Goal: Task Accomplishment & Management: Manage account settings

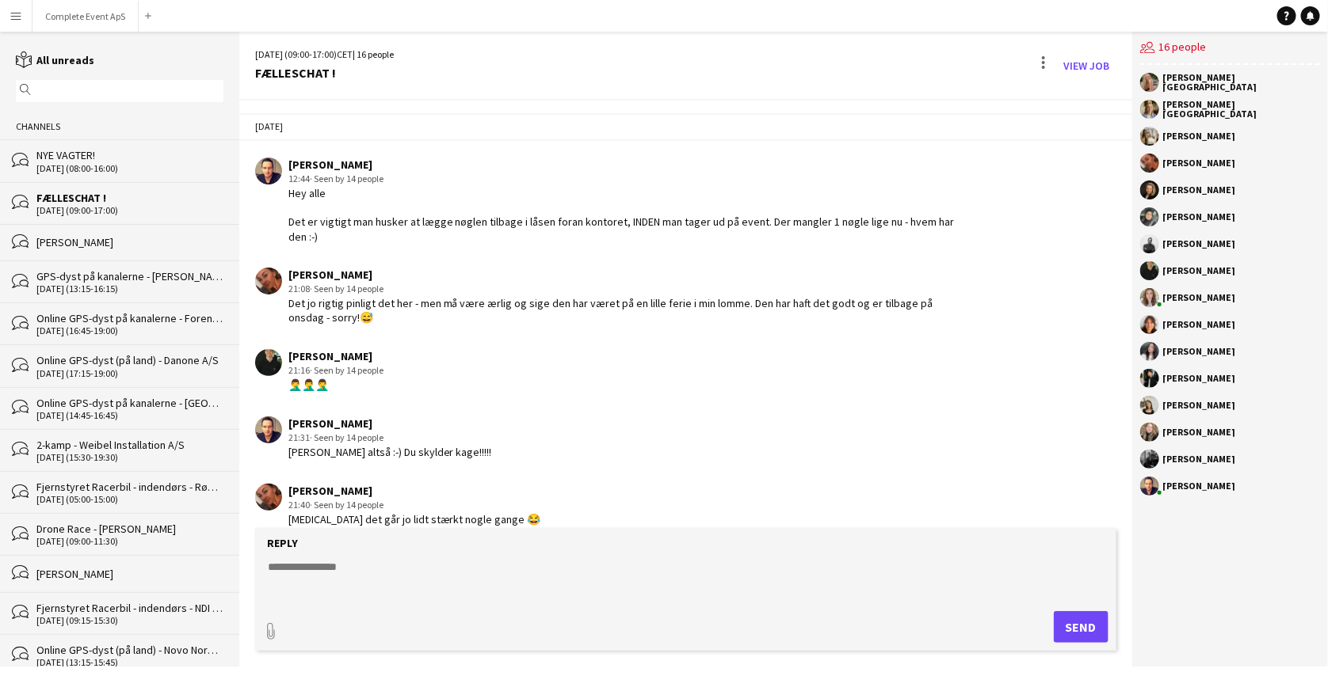
scroll to position [3418, 0]
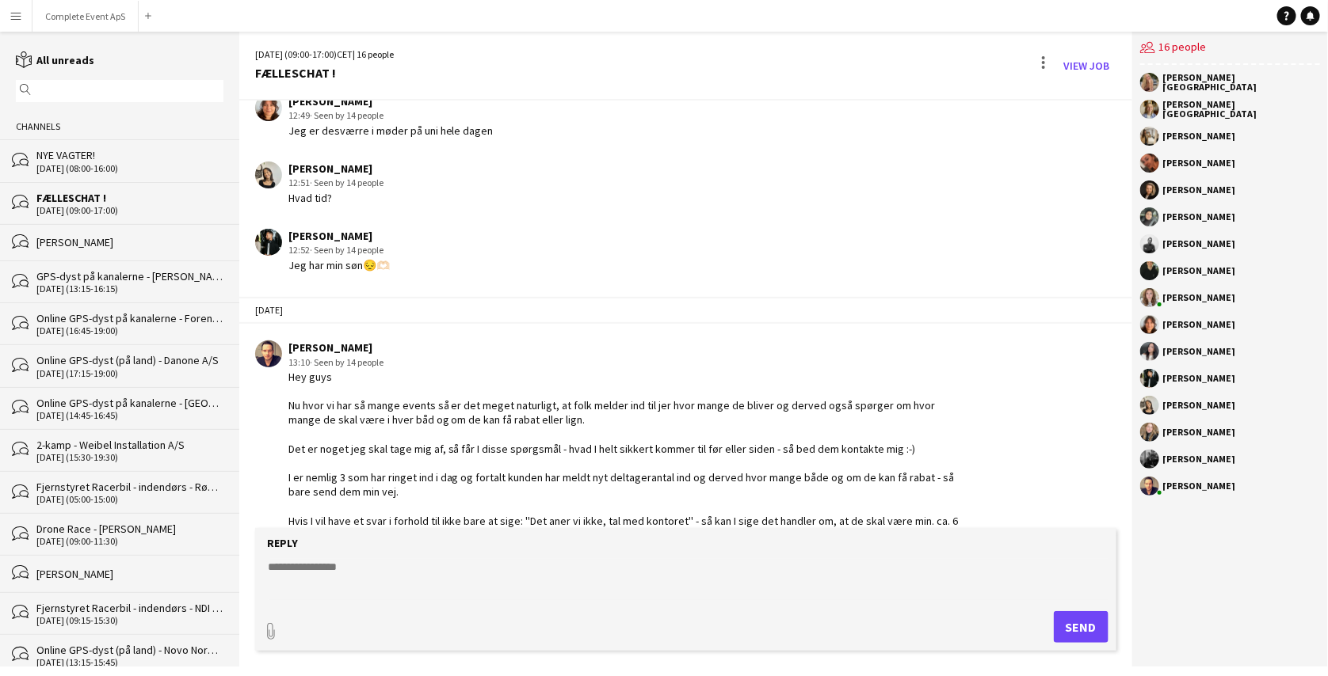
click at [16, 12] on app-icon "Menu" at bounding box center [16, 16] width 13 height 13
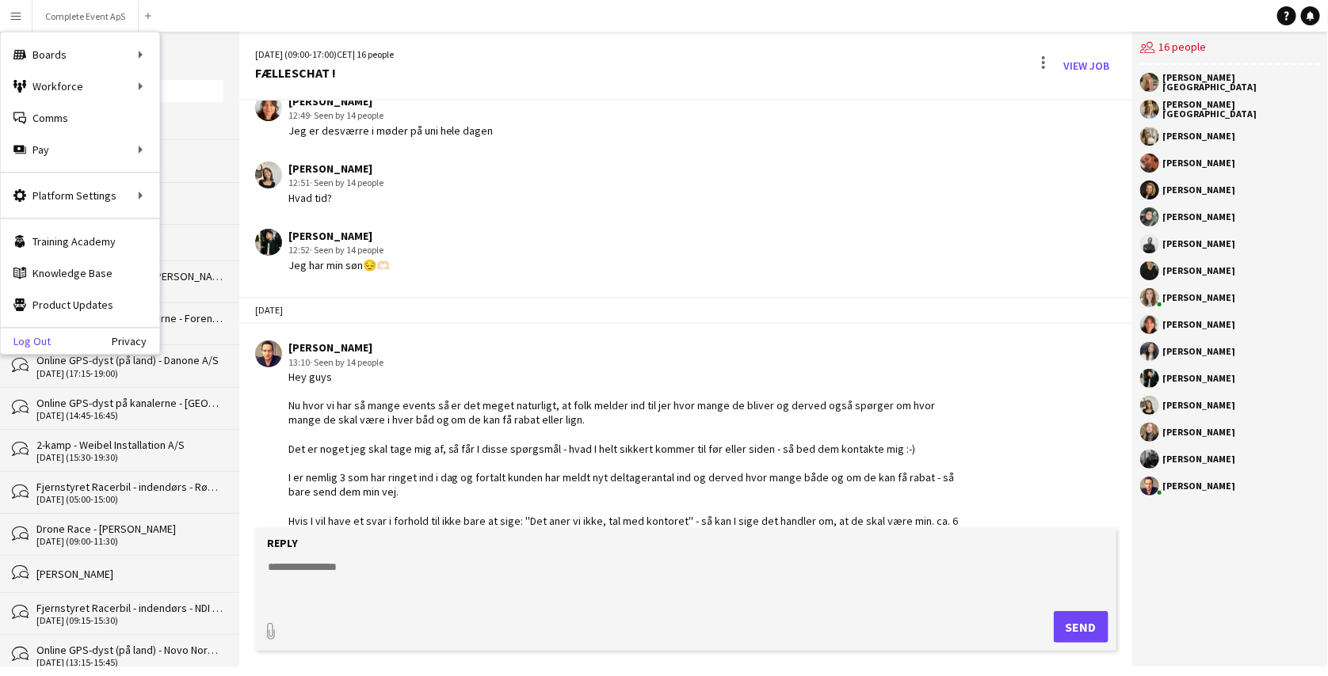
click at [38, 341] on link "Log Out" at bounding box center [26, 341] width 50 height 13
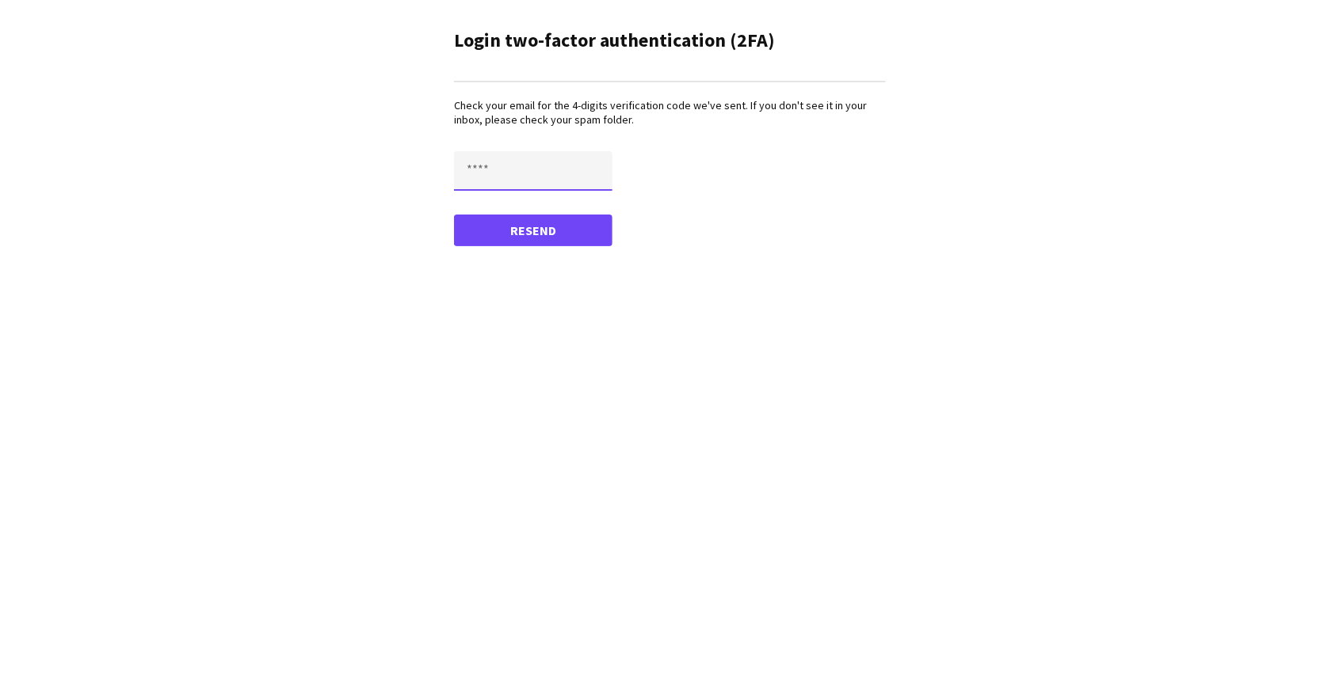
click at [486, 171] on input "text" at bounding box center [533, 171] width 158 height 40
paste input "****"
type input "****"
click at [454, 215] on button "Confirm" at bounding box center [533, 231] width 158 height 32
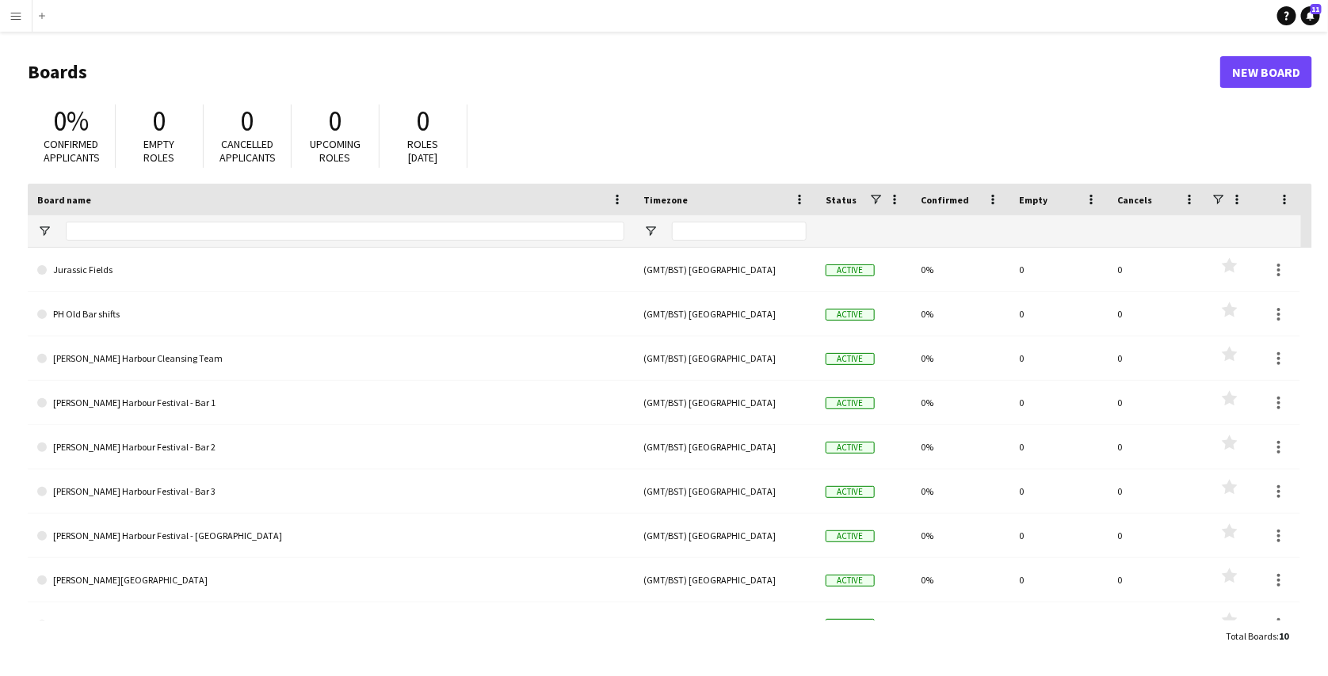
click at [17, 6] on button "Menu" at bounding box center [16, 16] width 32 height 32
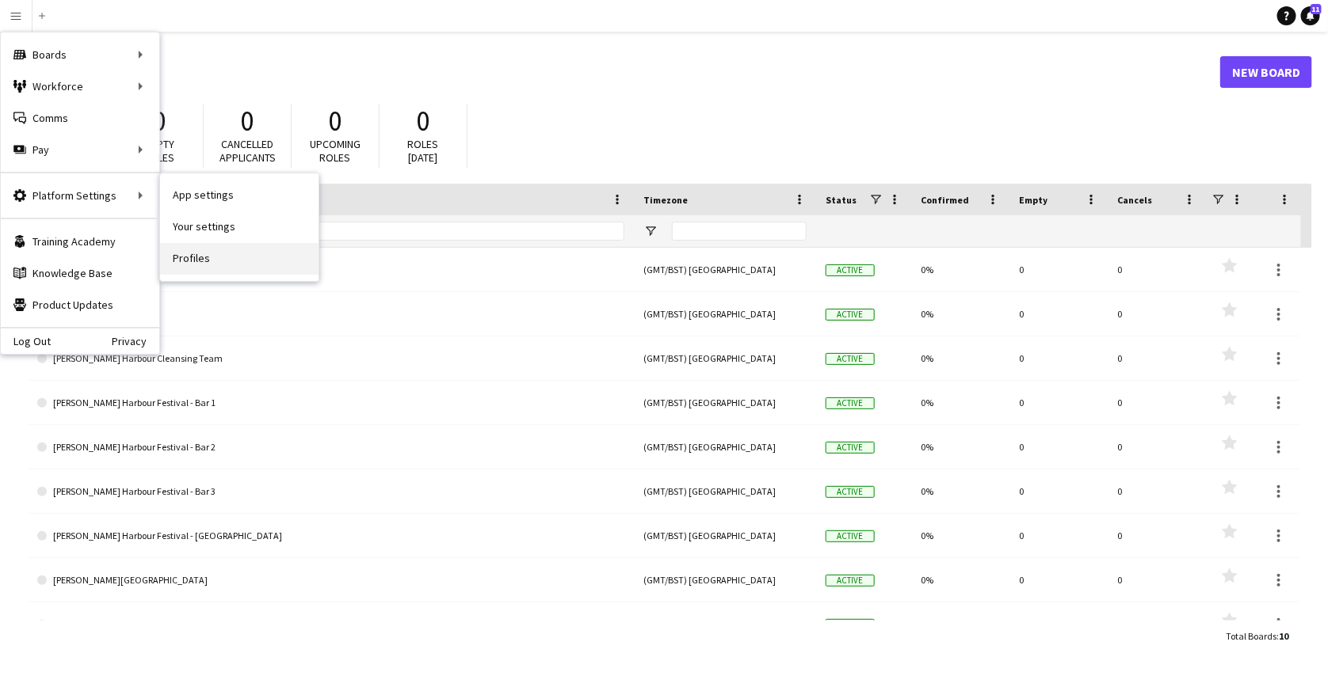
click at [200, 261] on link "Profiles" at bounding box center [239, 259] width 158 height 32
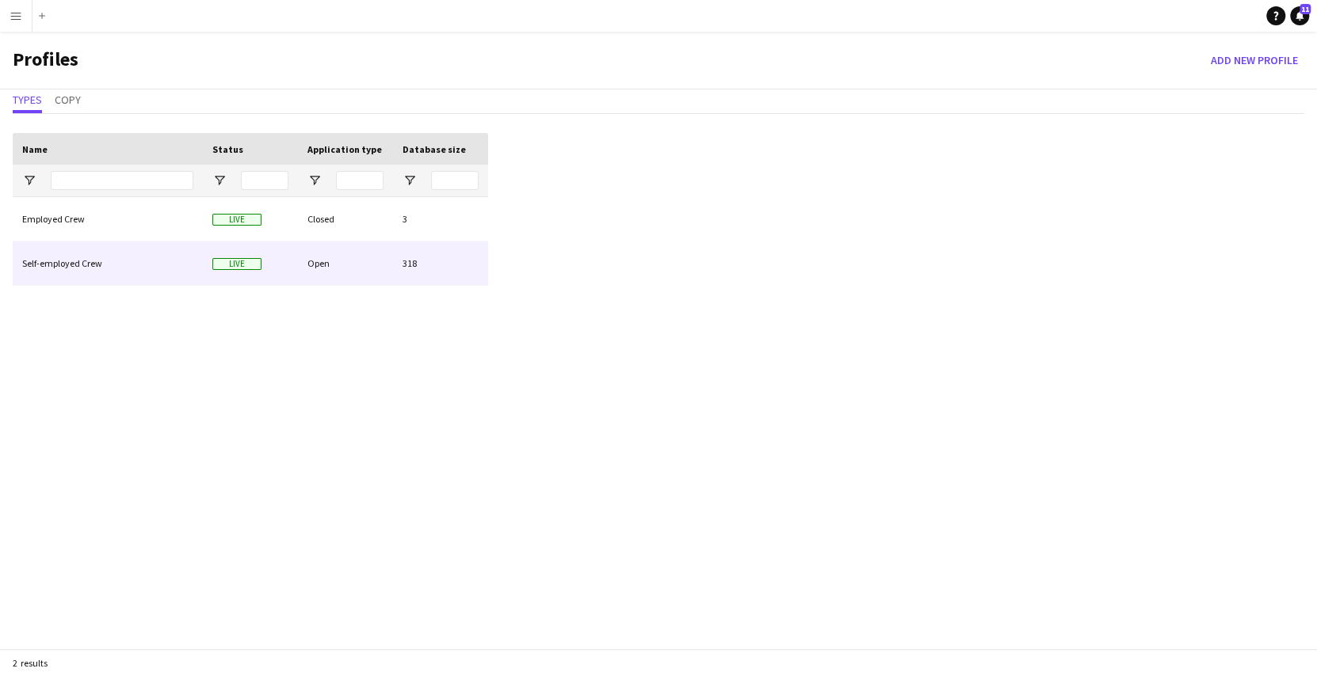
click at [185, 251] on div "Self-employed Crew" at bounding box center [108, 264] width 190 height 44
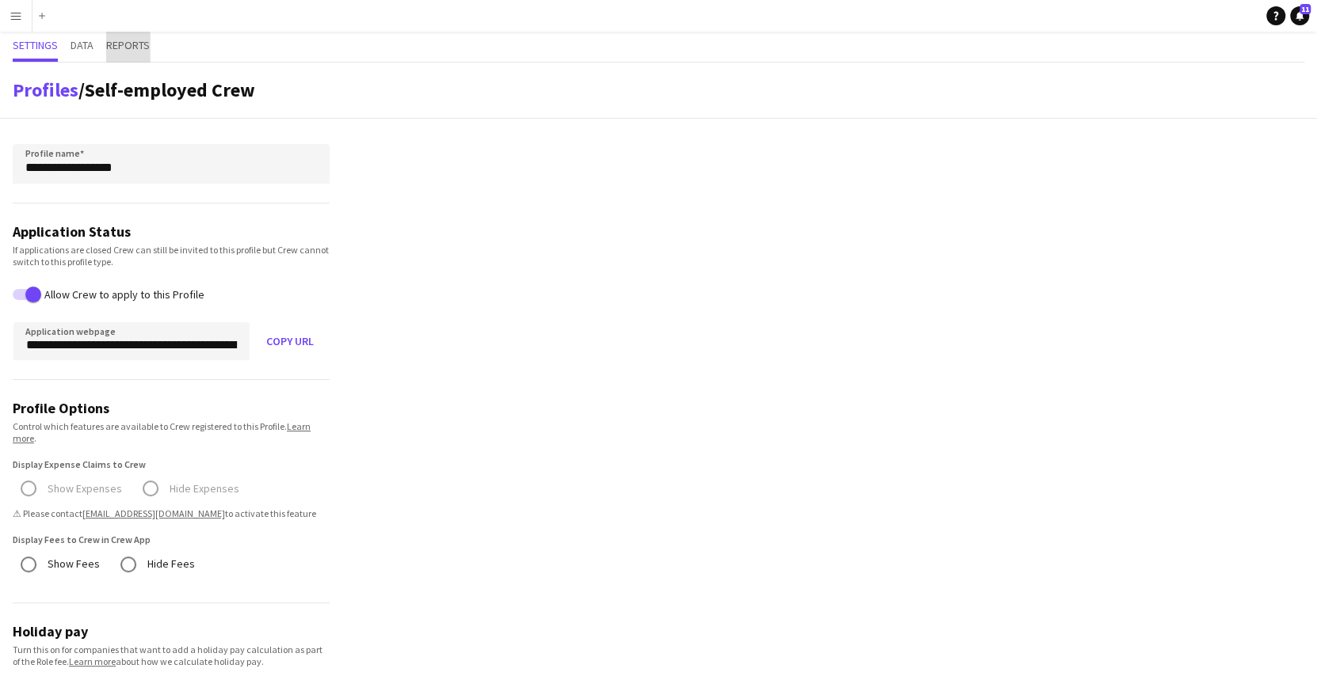
click at [127, 53] on span "Reports" at bounding box center [128, 47] width 44 height 30
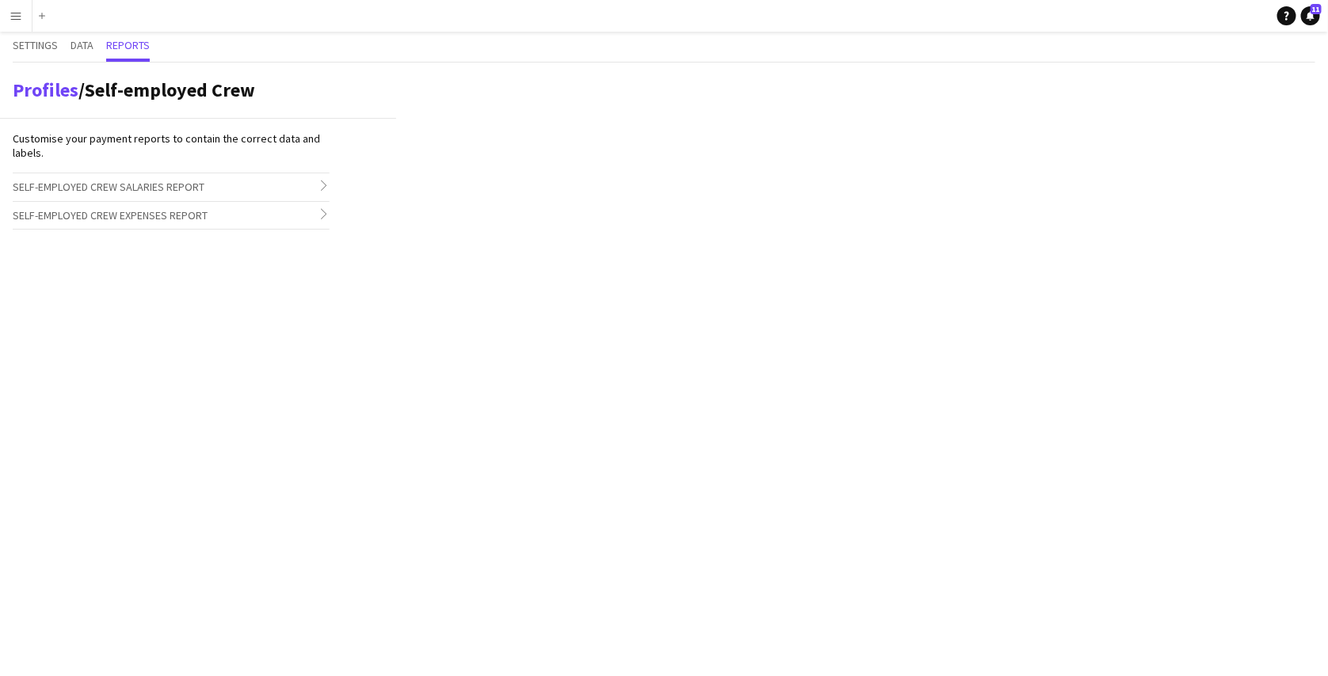
click at [245, 179] on h3 "Self-employed Crew Salaries Report chevron-right" at bounding box center [171, 186] width 317 height 27
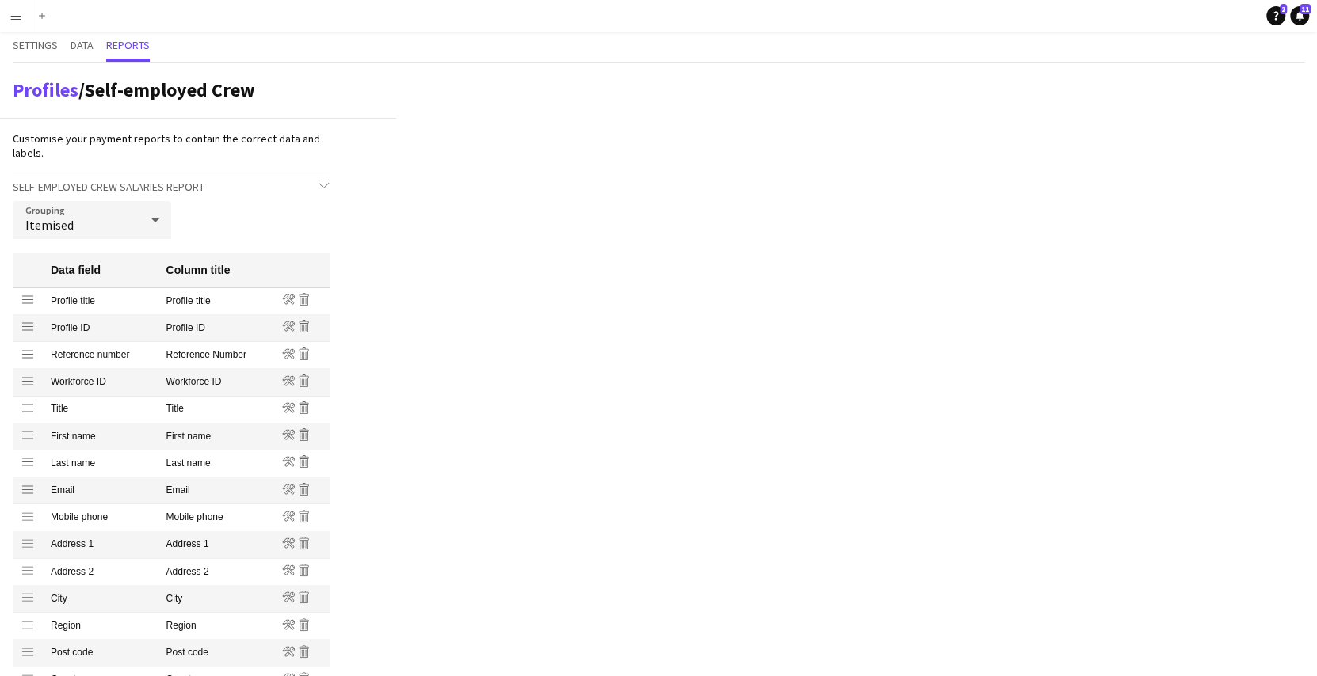
click at [297, 185] on h3 "Self-employed Crew Salaries Report chevron-down" at bounding box center [171, 186] width 317 height 27
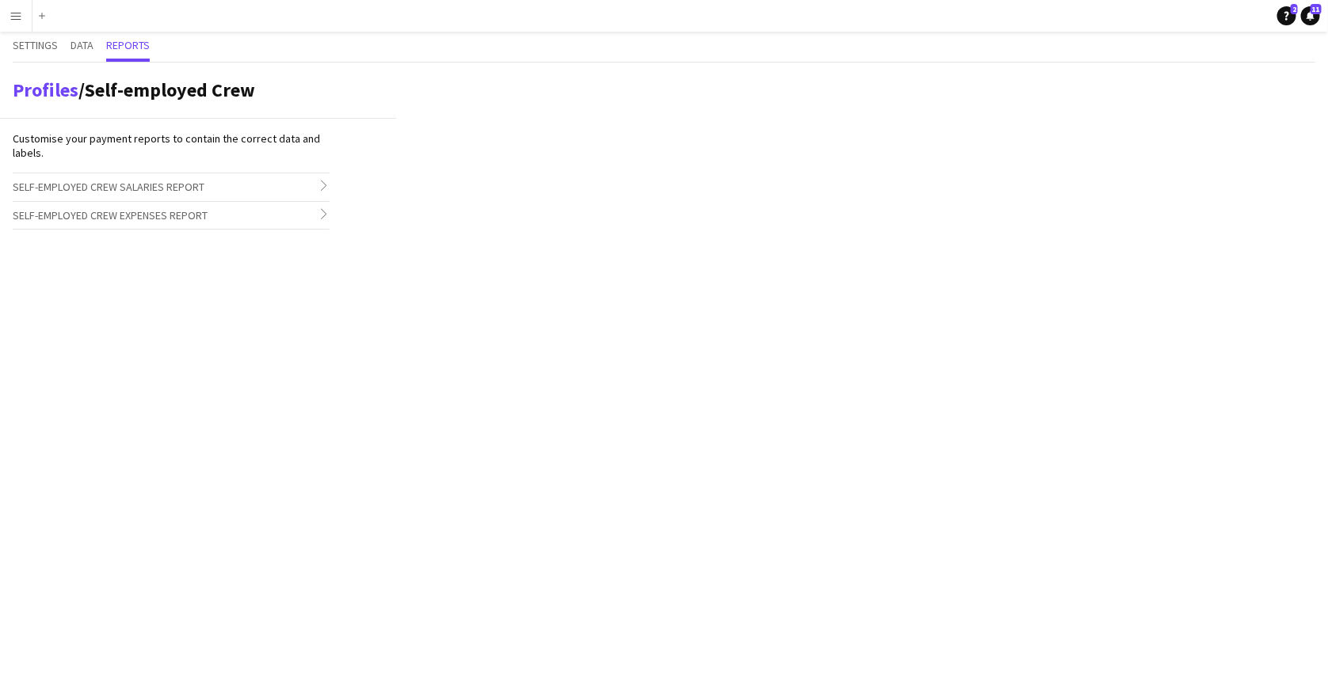
click at [319, 175] on h3 "Self-employed Crew Salaries Report chevron-right" at bounding box center [171, 186] width 317 height 27
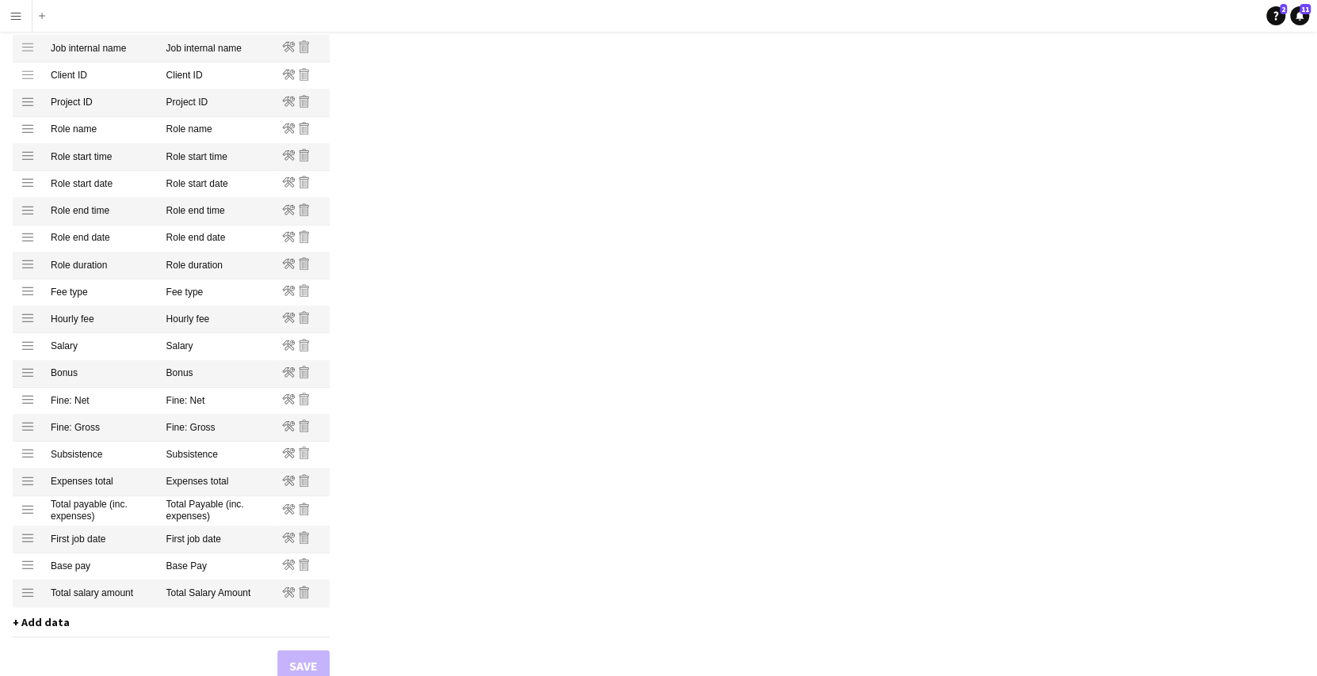
scroll to position [936, 0]
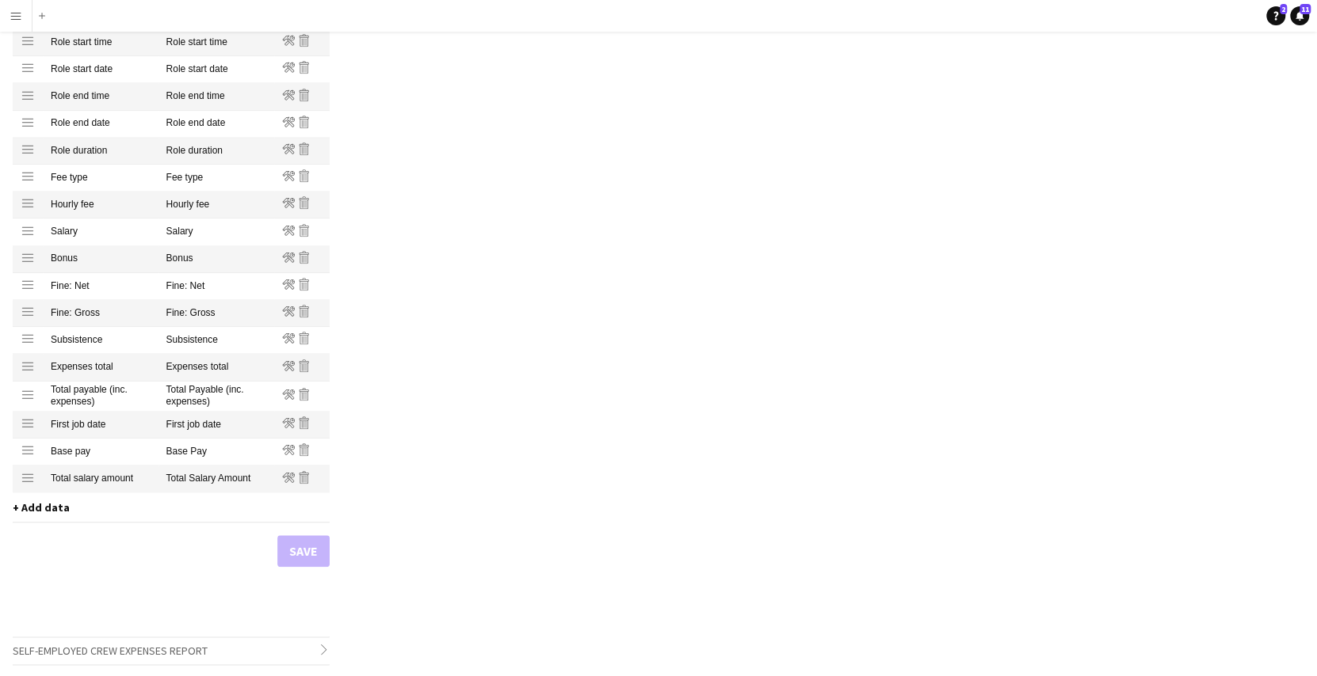
click at [48, 512] on span "+ Add data" at bounding box center [41, 508] width 57 height 14
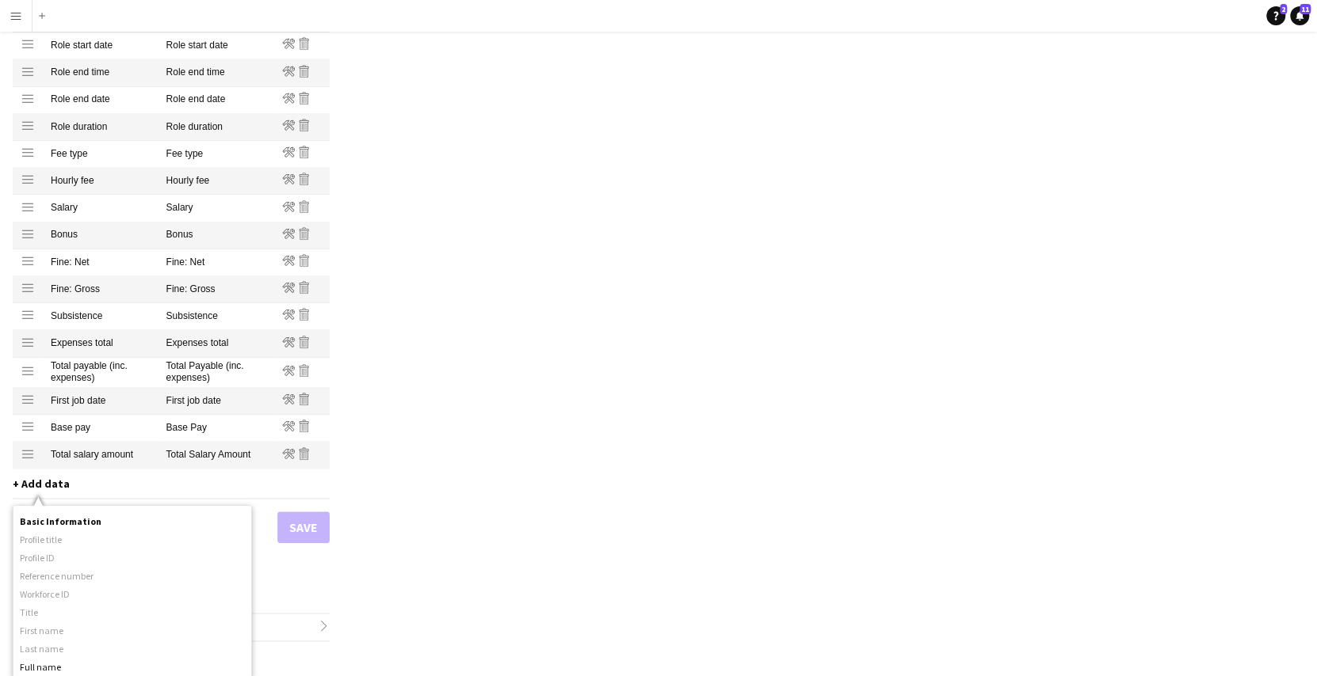
click at [100, 483] on div "+ Add data Basic Information Profile title Profile ID Reference number Workforc…" at bounding box center [171, 487] width 317 height 21
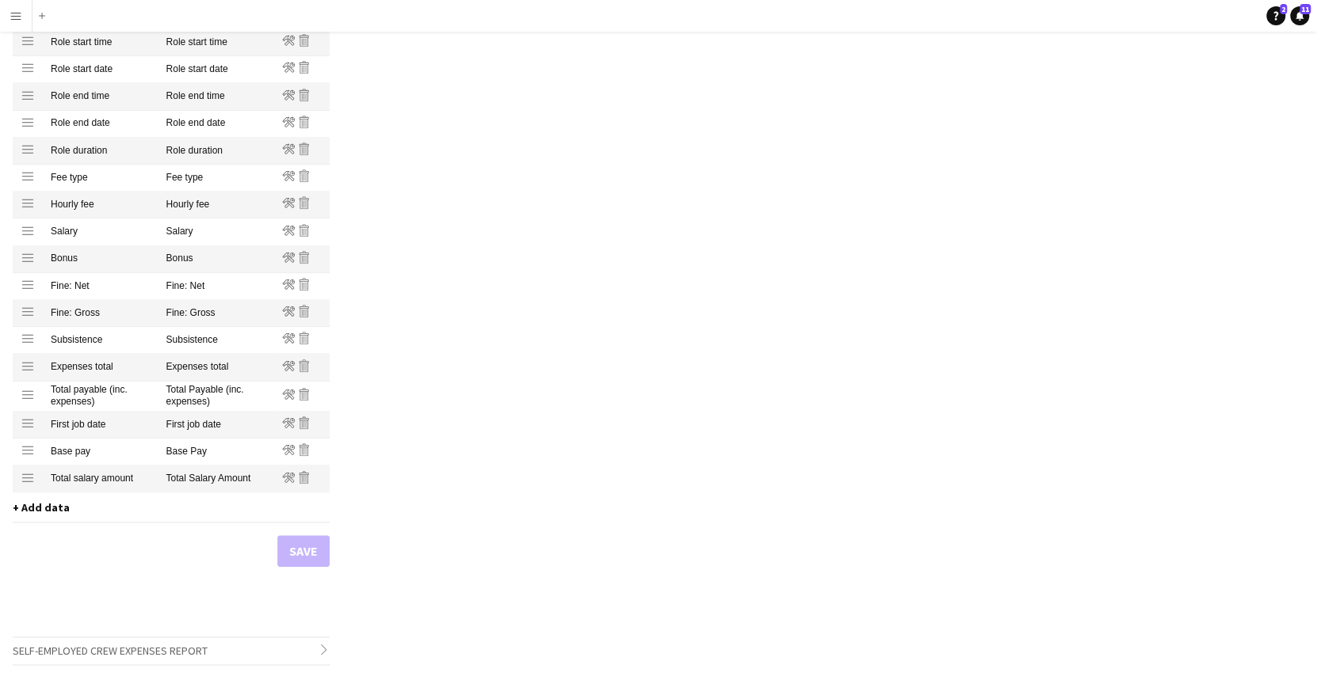
click at [36, 511] on span "+ Add data" at bounding box center [41, 508] width 57 height 14
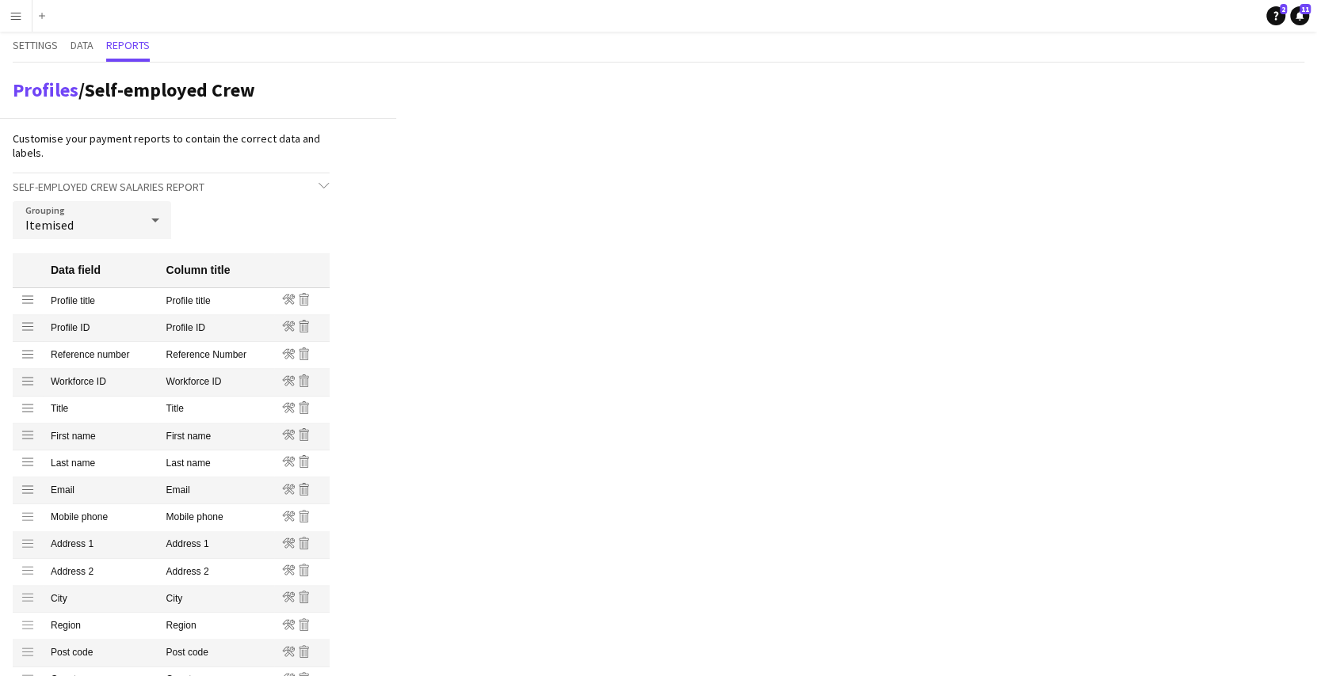
click at [150, 231] on icon at bounding box center [155, 220] width 19 height 32
click at [440, 349] on div at bounding box center [658, 338] width 1317 height 676
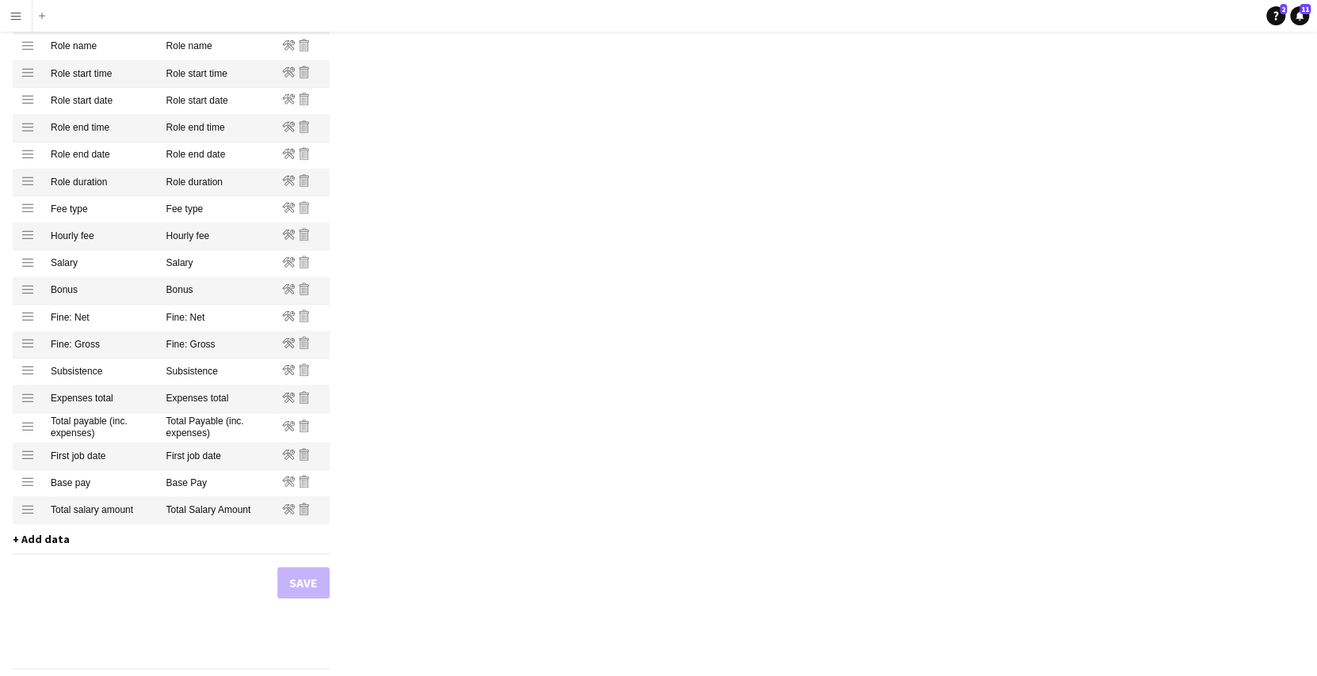
scroll to position [905, 0]
click at [47, 539] on span "+ Add data" at bounding box center [41, 539] width 57 height 14
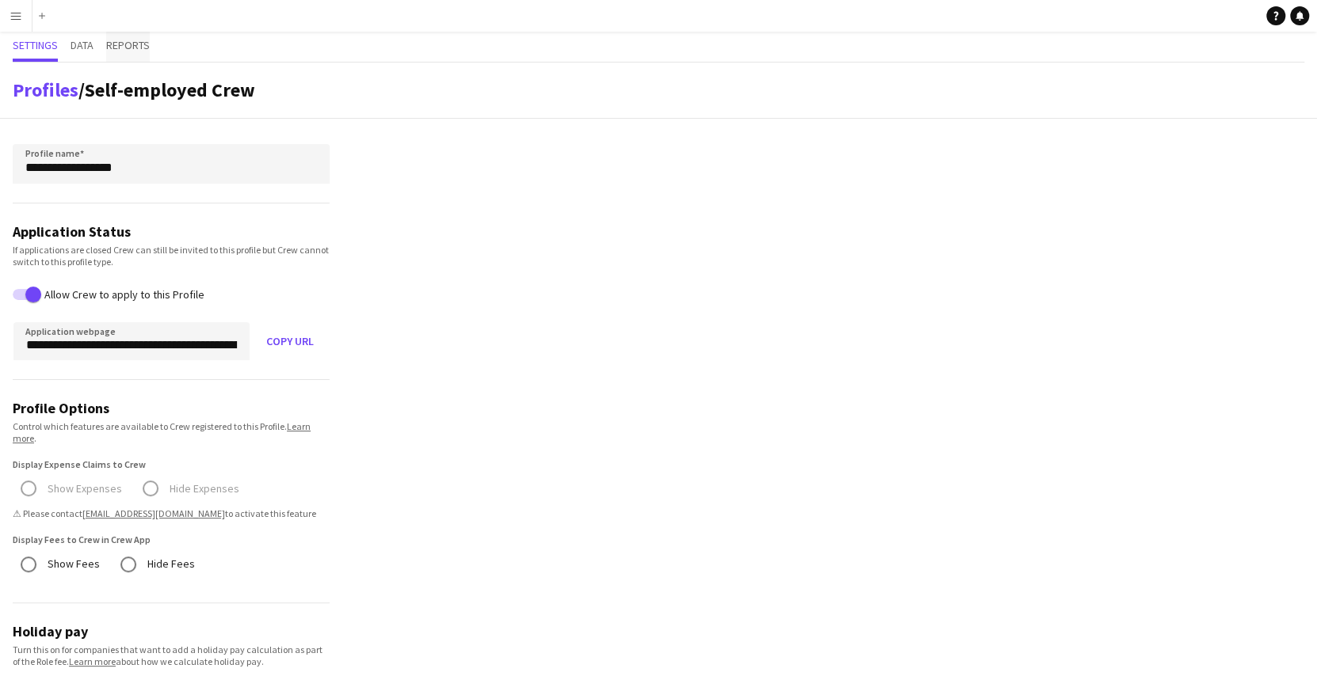
click at [148, 36] on span "Reports" at bounding box center [128, 47] width 44 height 30
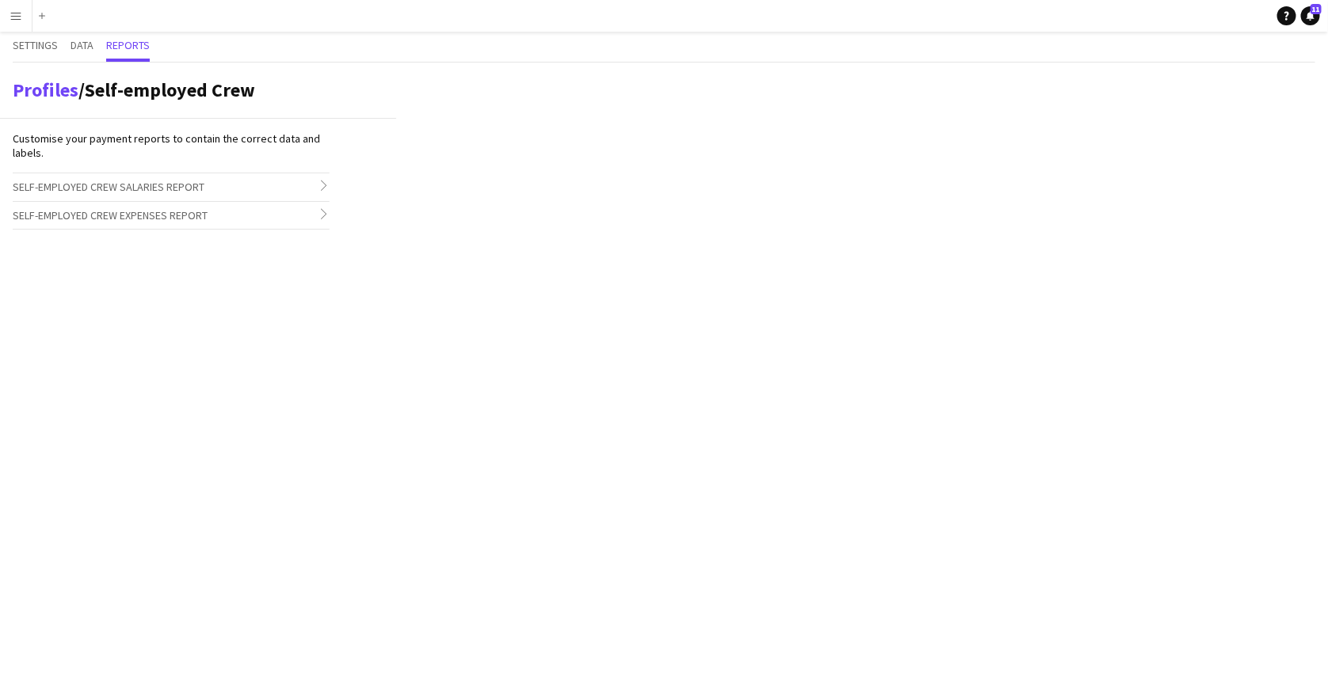
click at [243, 189] on h3 "Self-employed Crew Salaries Report chevron-right" at bounding box center [171, 186] width 317 height 27
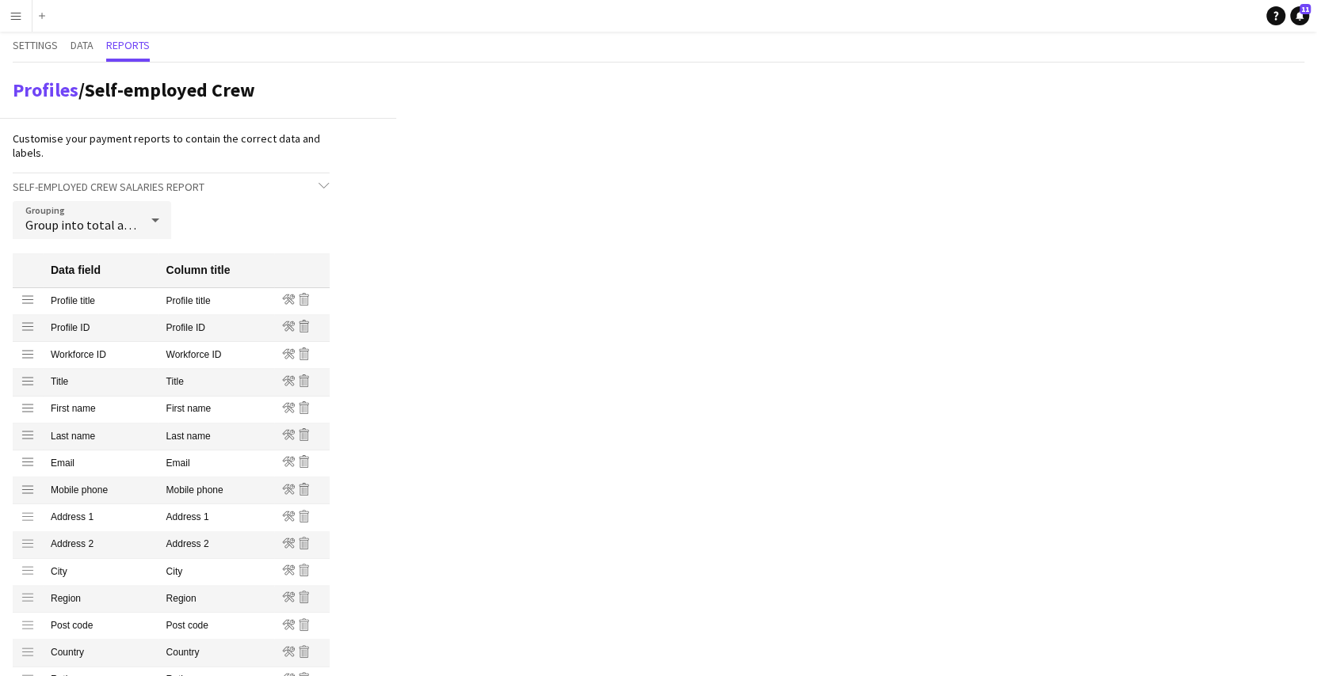
click at [349, 177] on app-profile-reports "Profiles / Self-employed Crew Customise your payment reports to contain the cor…" at bounding box center [198, 662] width 396 height 1199
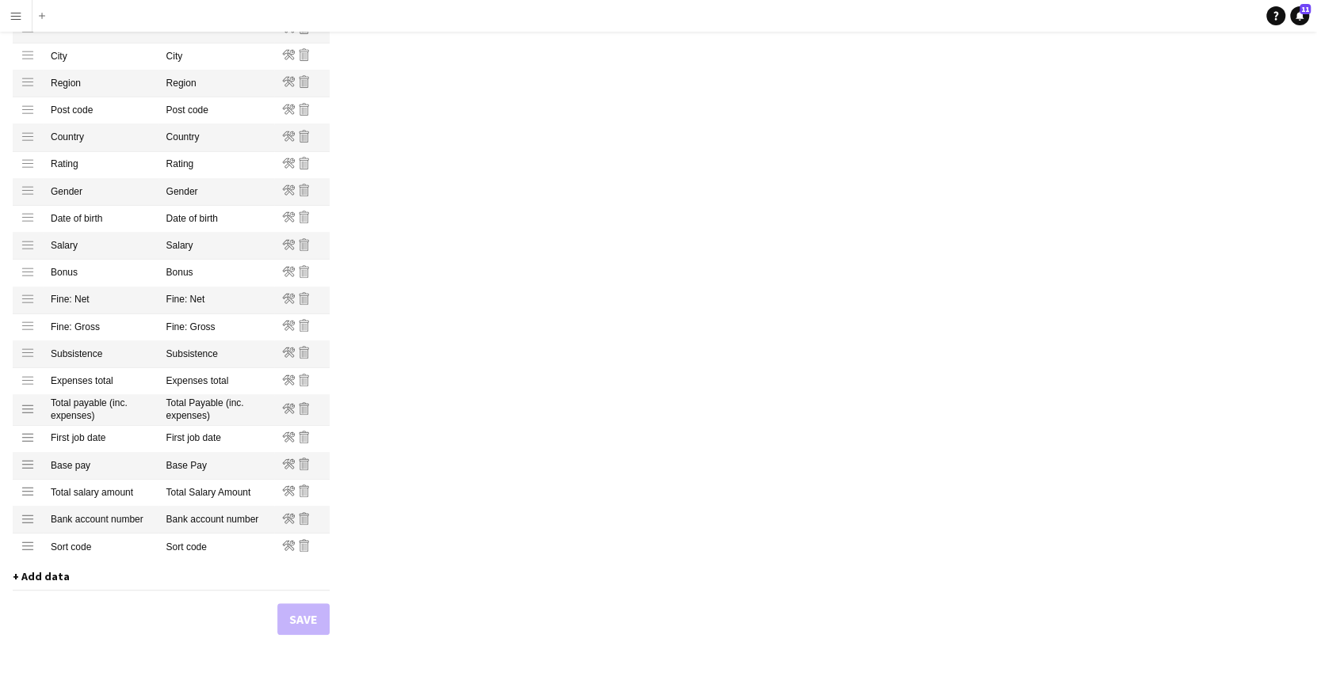
scroll to position [584, 0]
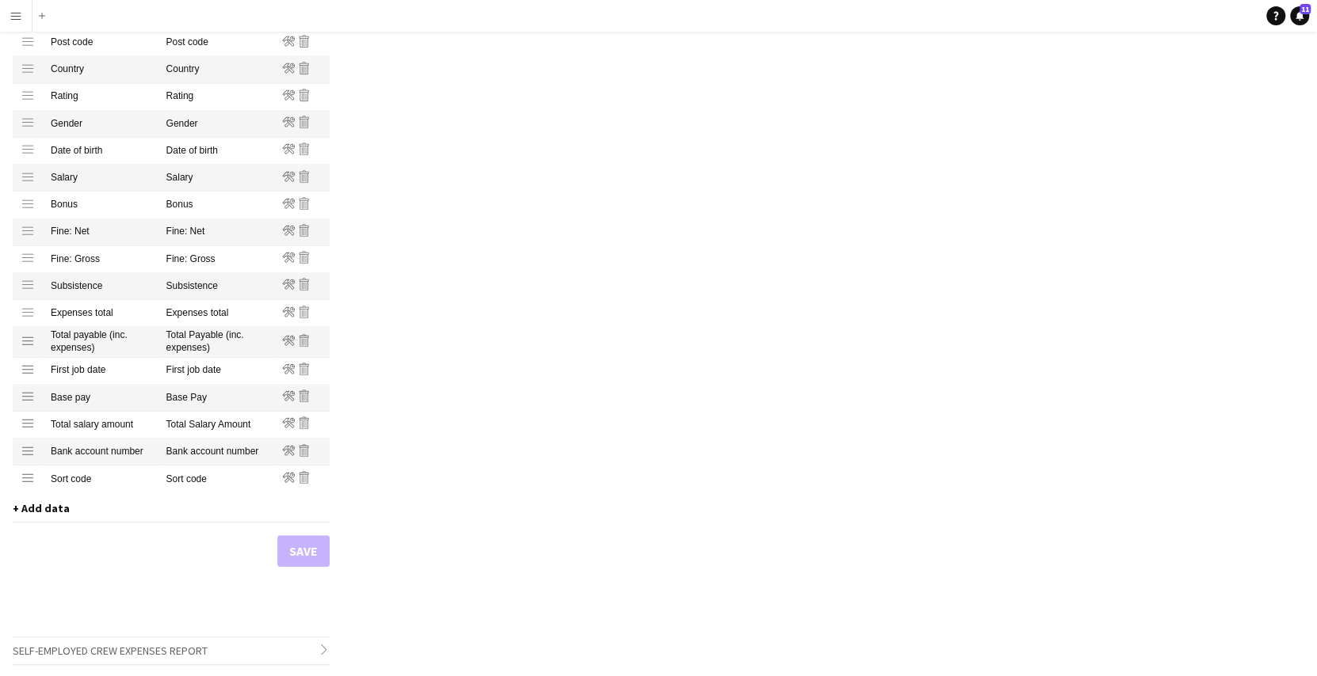
click at [53, 509] on span "+ Add data" at bounding box center [41, 508] width 57 height 14
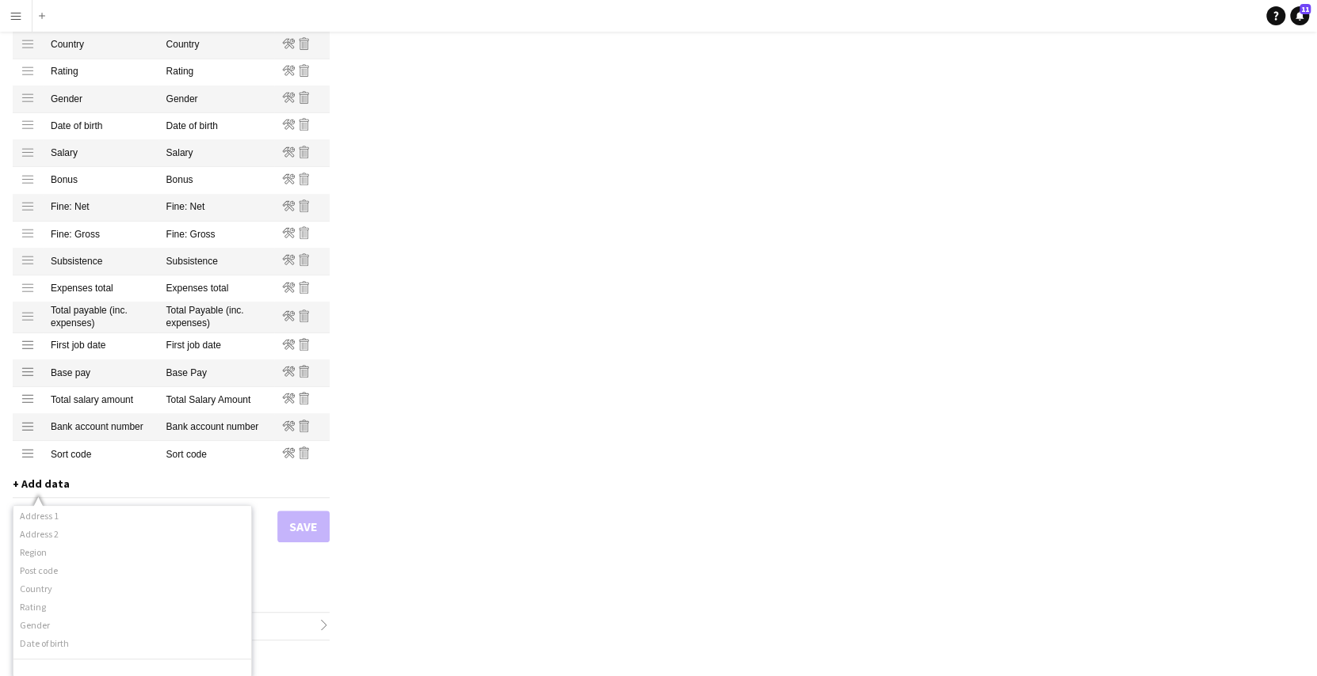
scroll to position [0, 0]
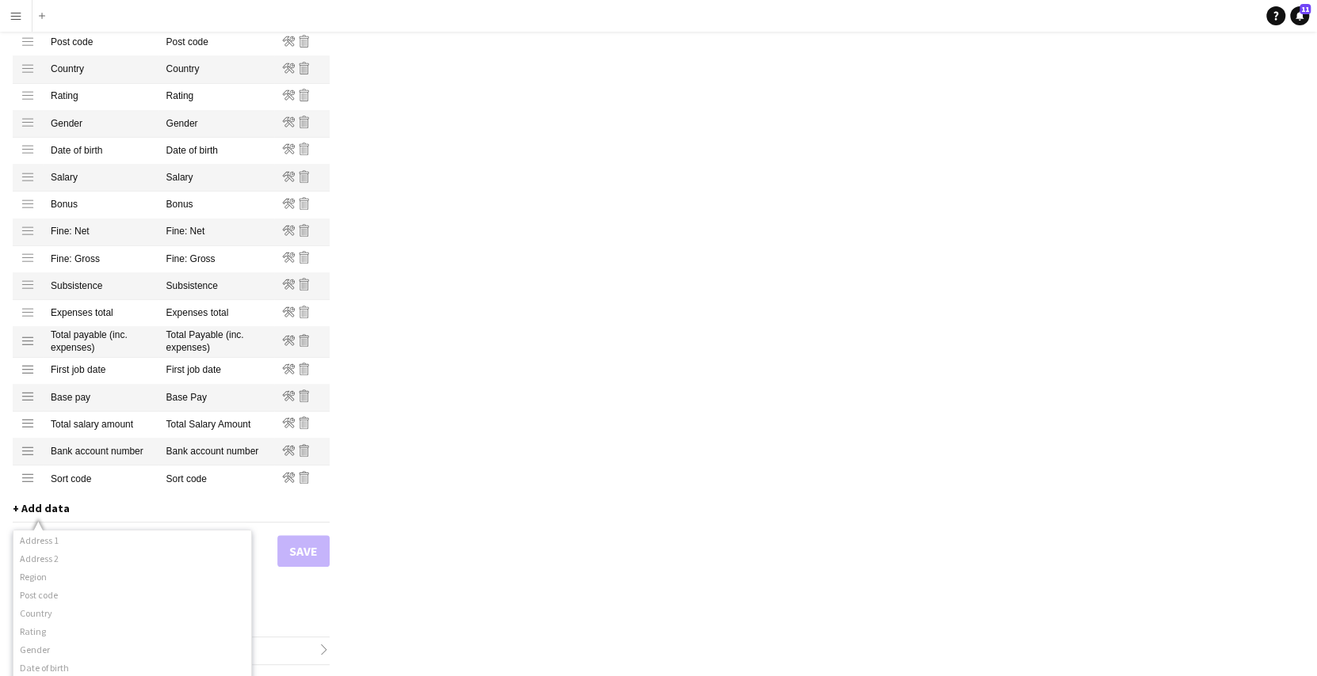
click at [498, 278] on div "Profiles / Self-employed Crew Customise your payment reports to contain the cor…" at bounding box center [658, 78] width 1317 height 1199
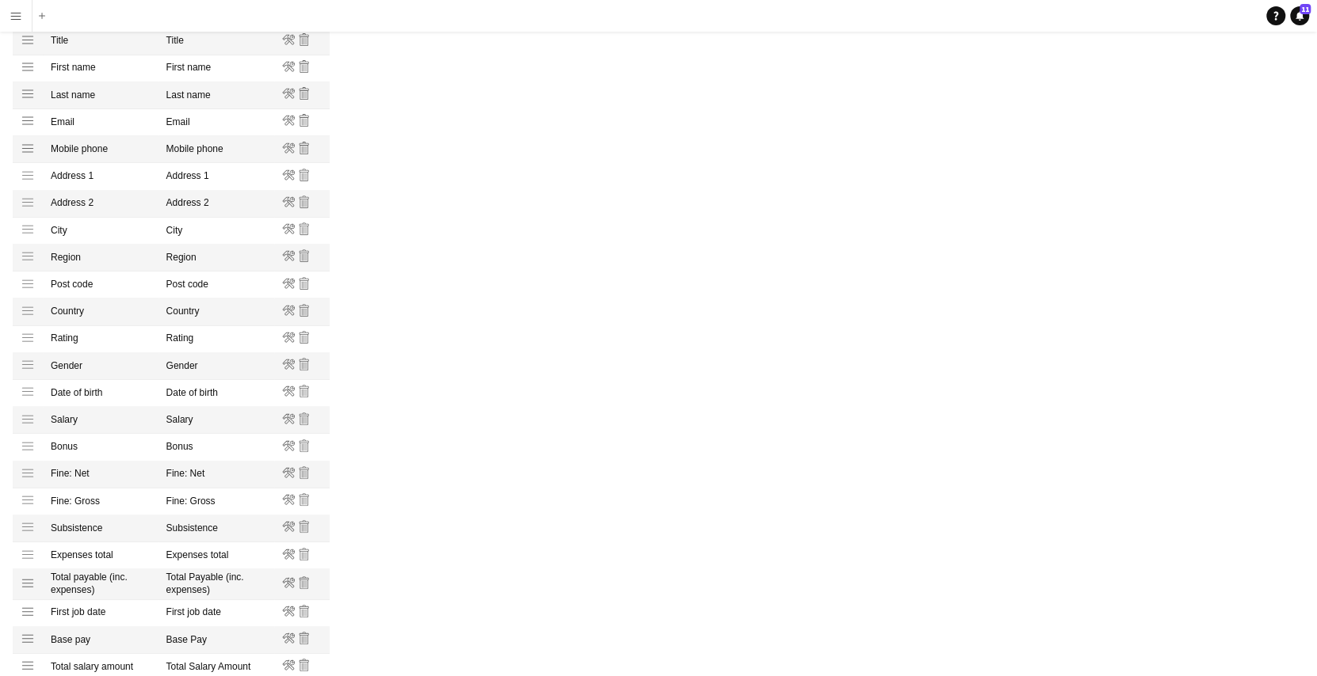
scroll to position [337, 0]
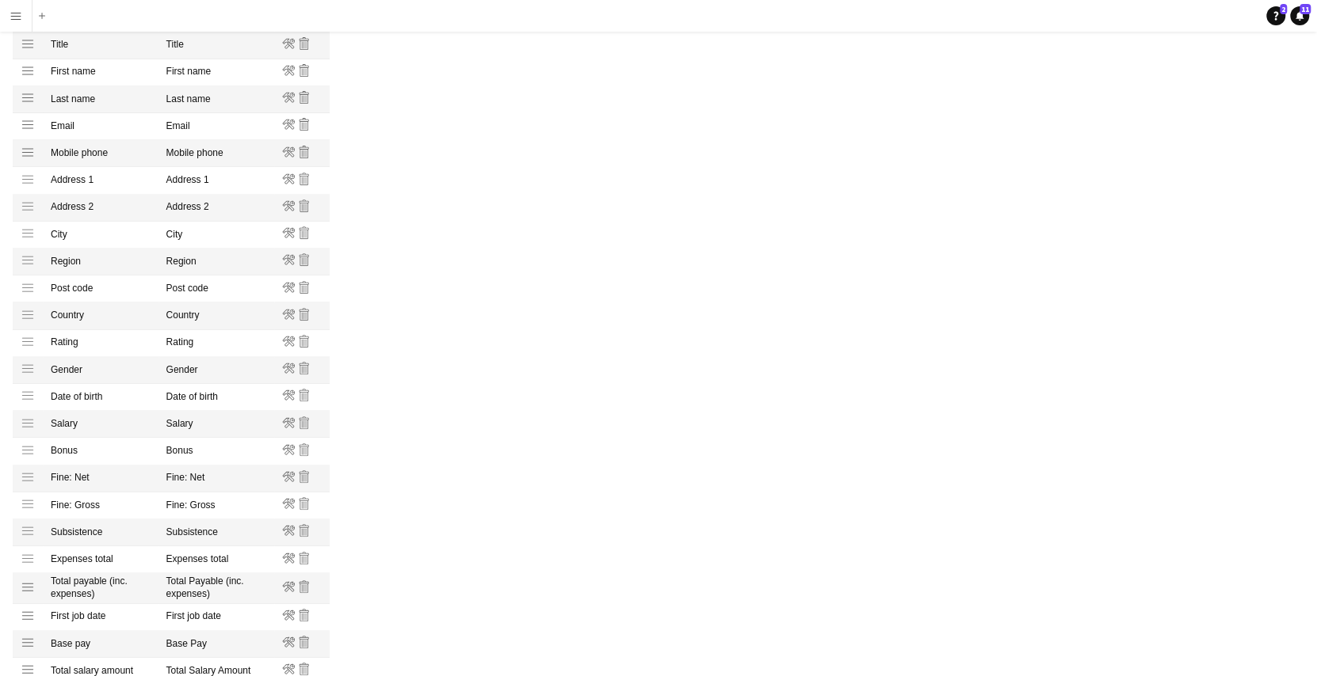
click at [13, 17] on app-icon "Menu" at bounding box center [16, 16] width 13 height 13
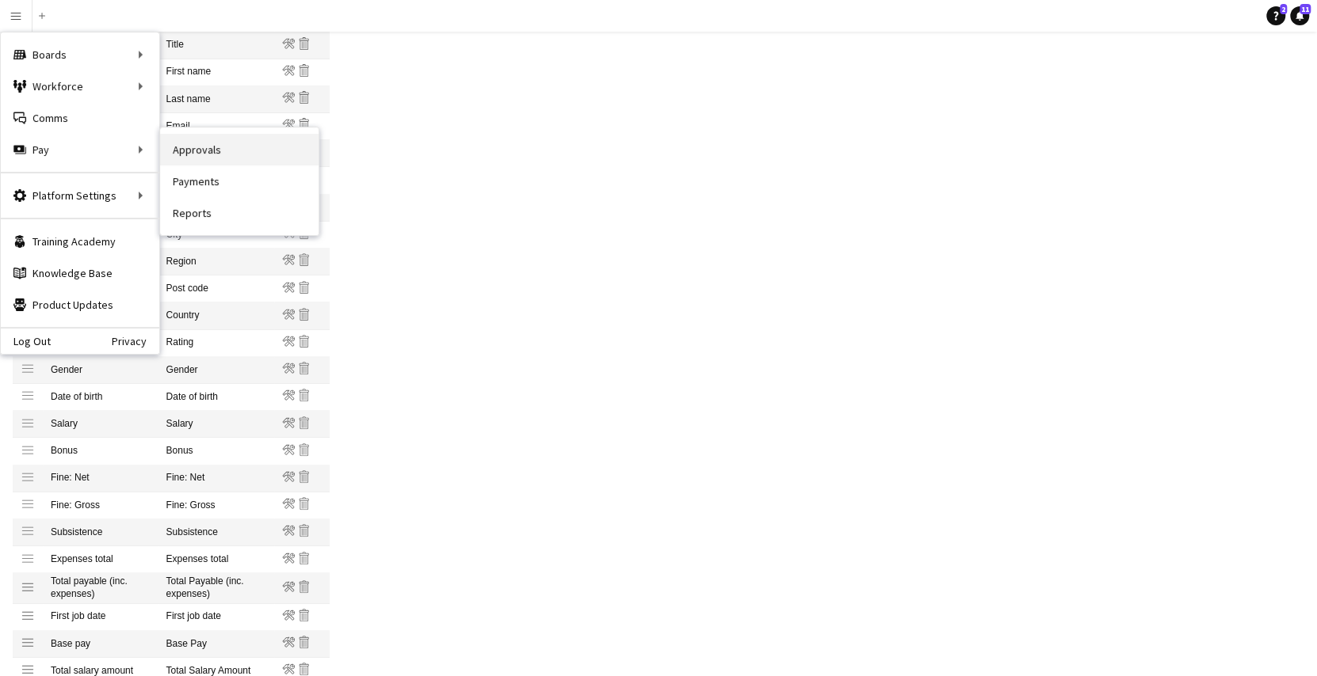
click at [195, 143] on link "Approvals" at bounding box center [239, 150] width 158 height 32
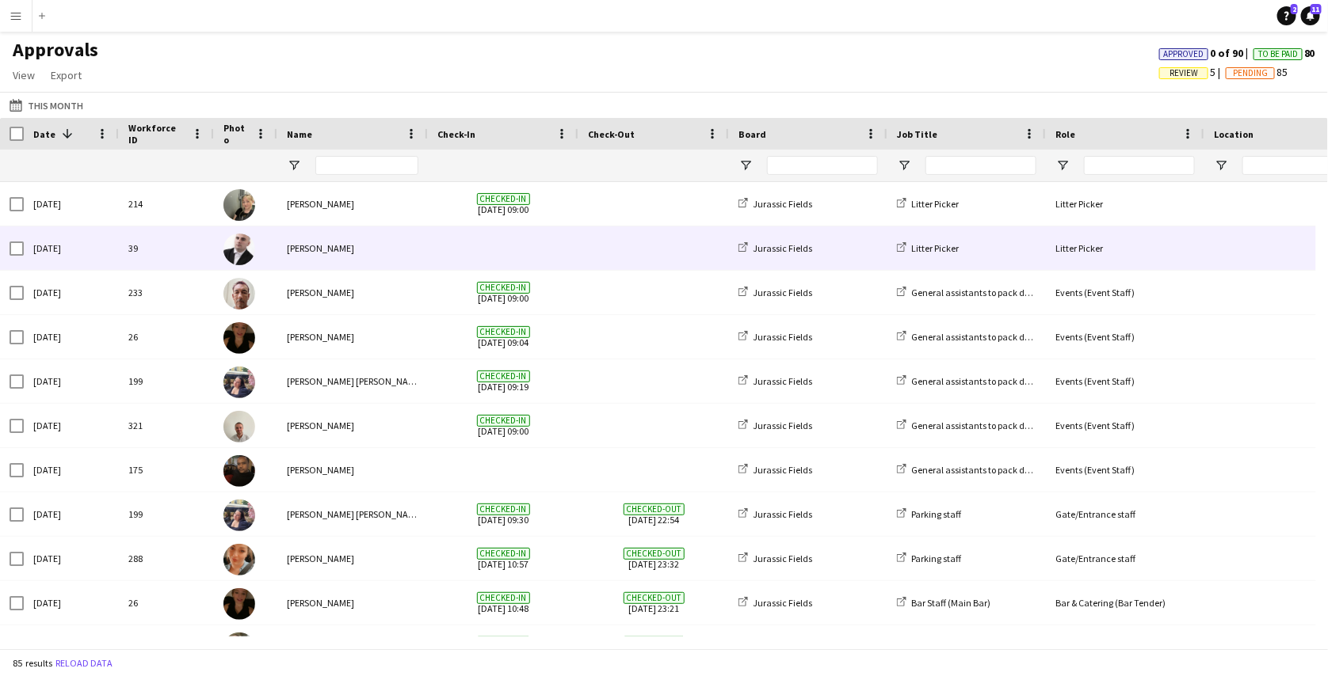
click at [503, 252] on span at bounding box center [502, 249] width 131 height 44
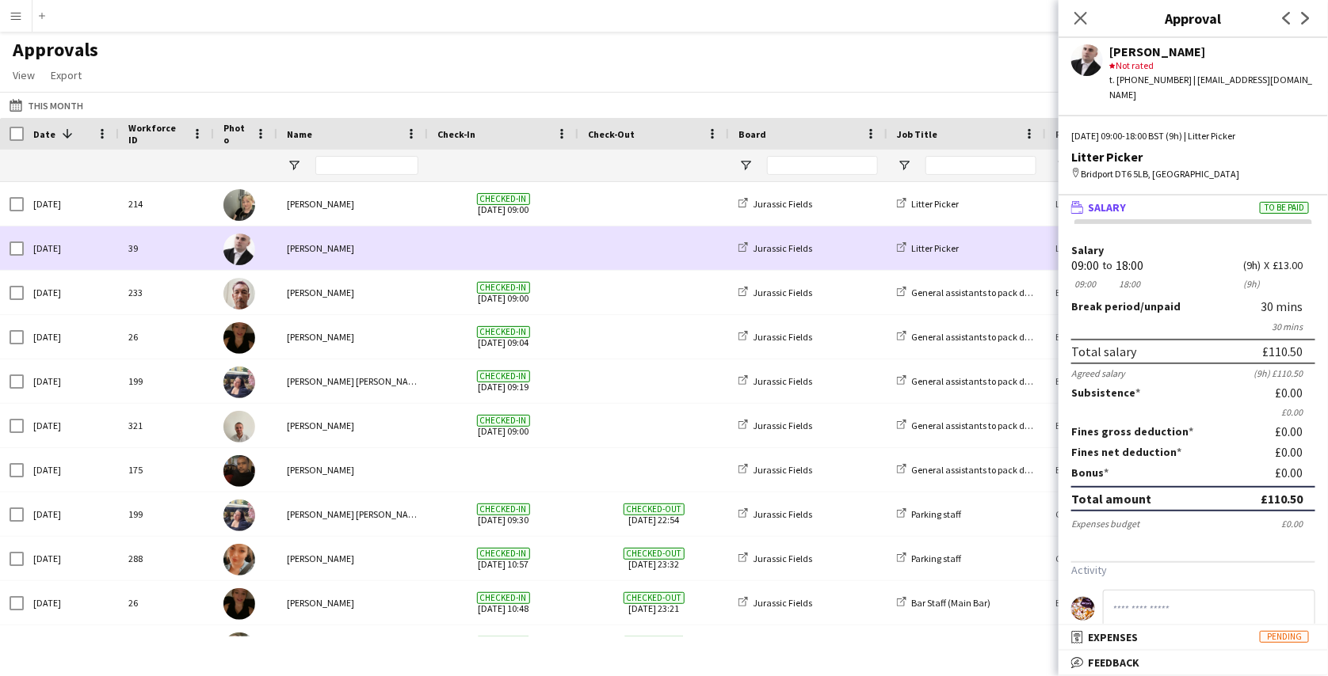
click at [503, 252] on span at bounding box center [502, 249] width 131 height 44
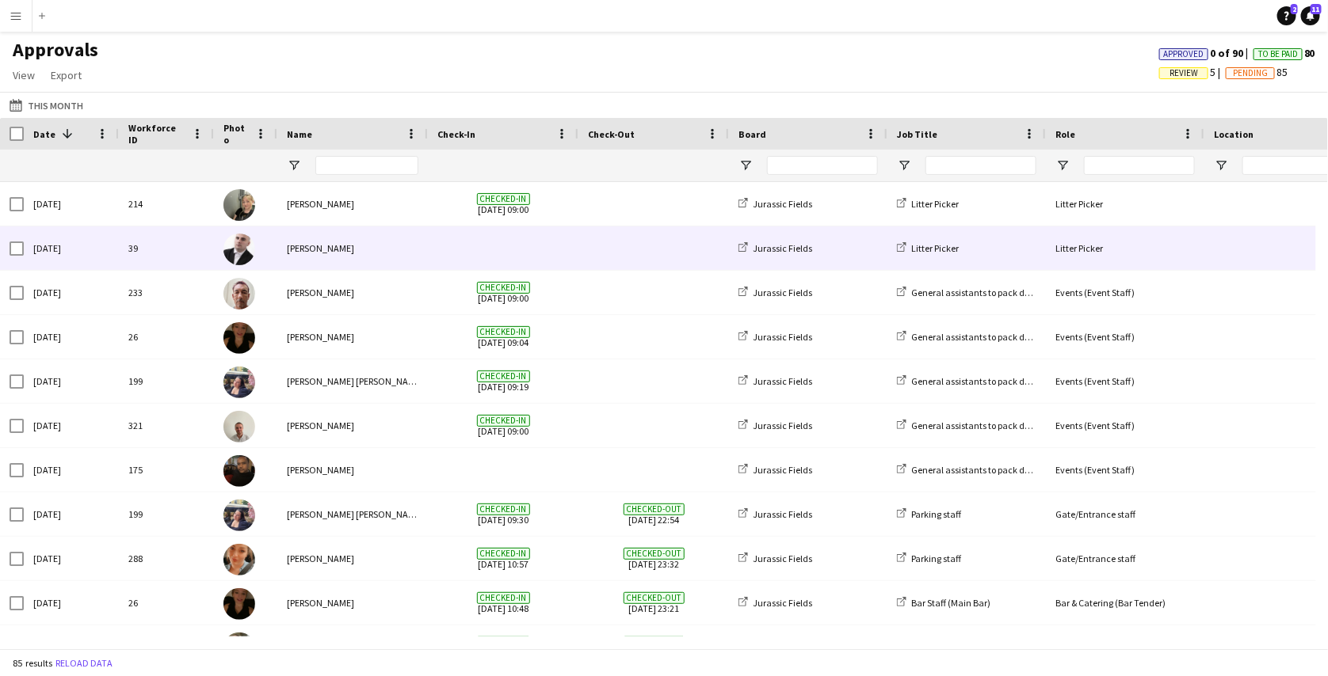
click at [503, 252] on span at bounding box center [502, 249] width 131 height 44
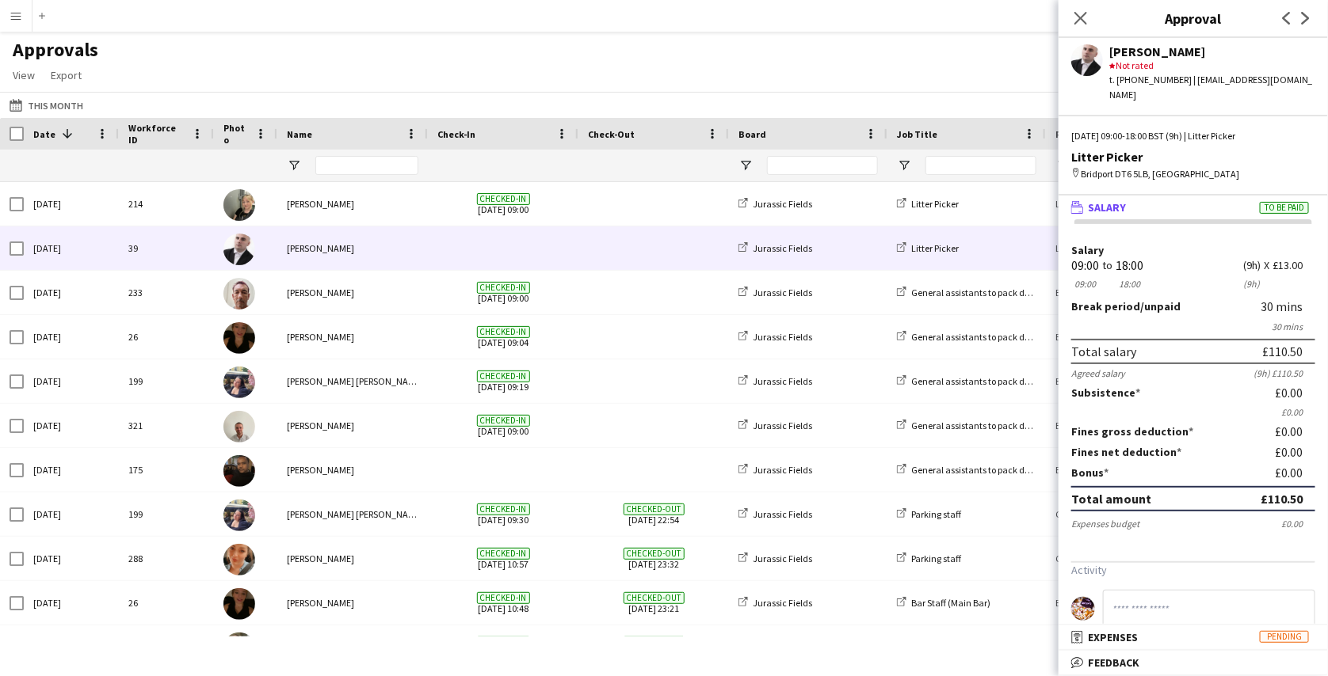
click at [1232, 339] on div "Total salary £110.50" at bounding box center [1193, 351] width 244 height 25
click at [1135, 260] on div "18:00" at bounding box center [1129, 266] width 28 height 12
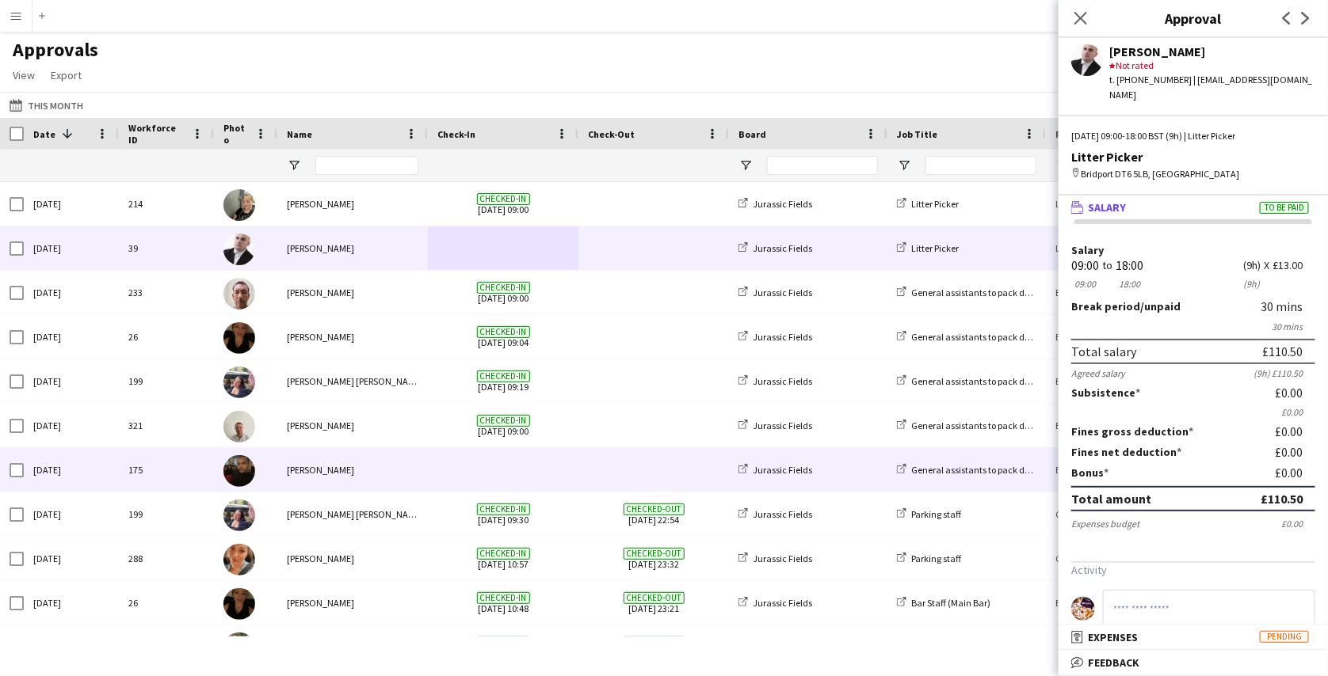
click at [504, 482] on span at bounding box center [502, 470] width 131 height 44
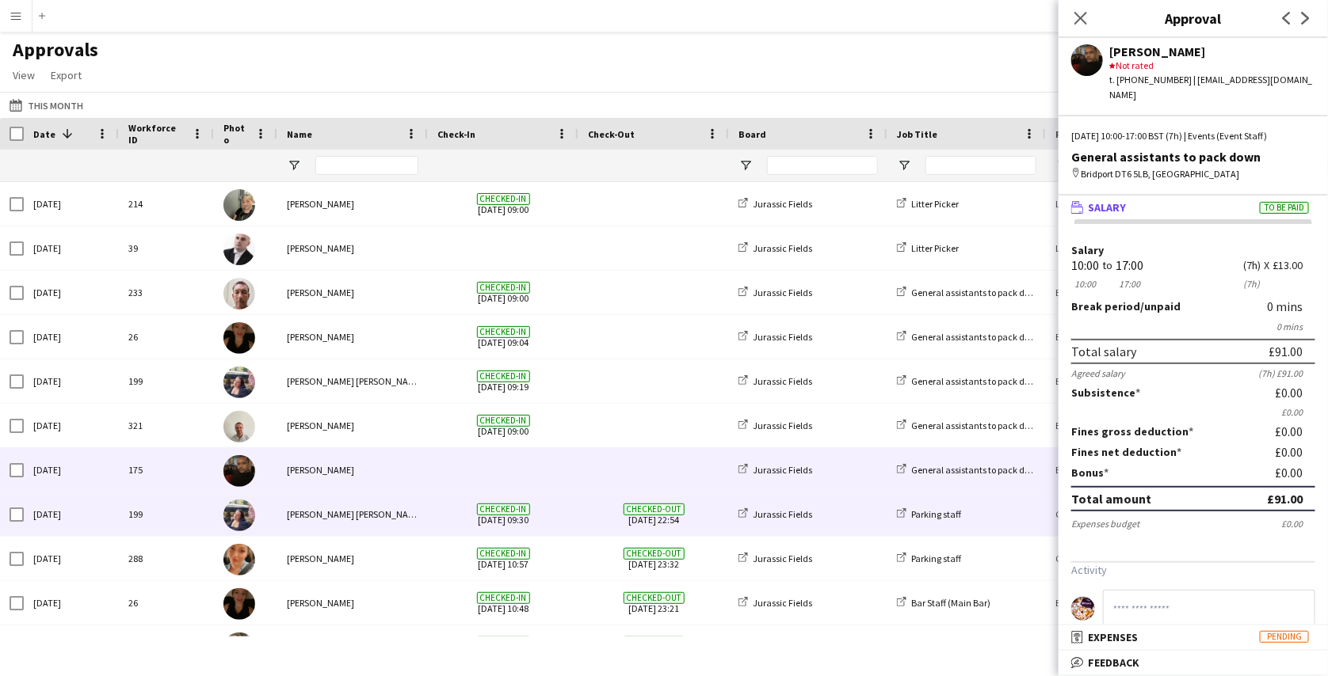
click at [510, 526] on span "Checked-in 10-08-2025 09:30" at bounding box center [502, 515] width 131 height 44
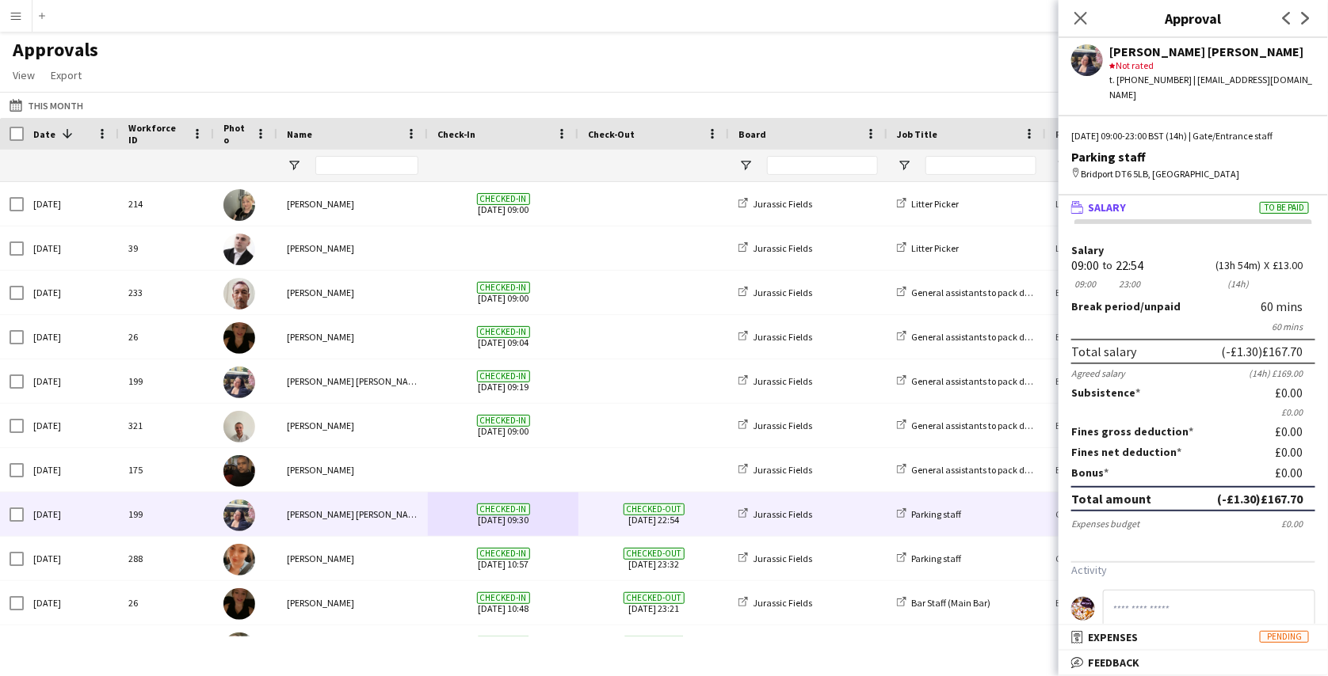
click at [778, 21] on app-navbar "Menu Boards Boards Boards All jobs Status Workforce Workforce My Workforce Recr…" at bounding box center [664, 16] width 1328 height 32
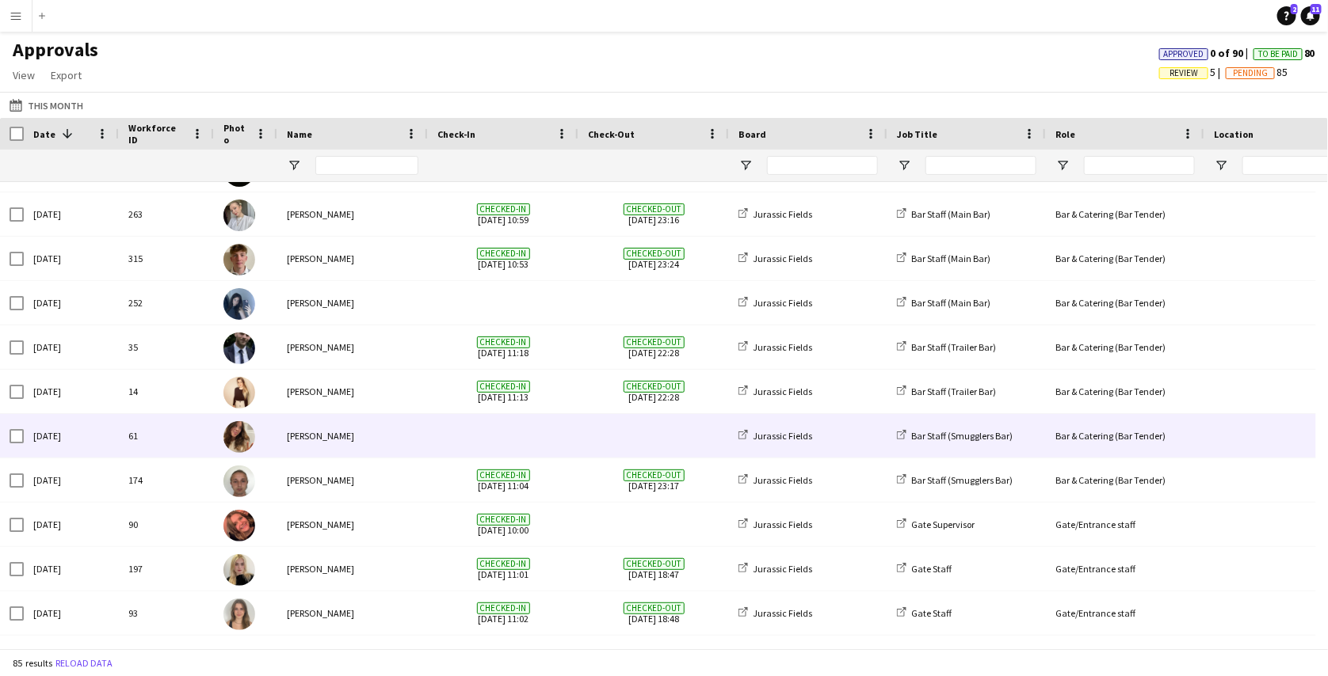
click at [713, 437] on span at bounding box center [653, 436] width 131 height 44
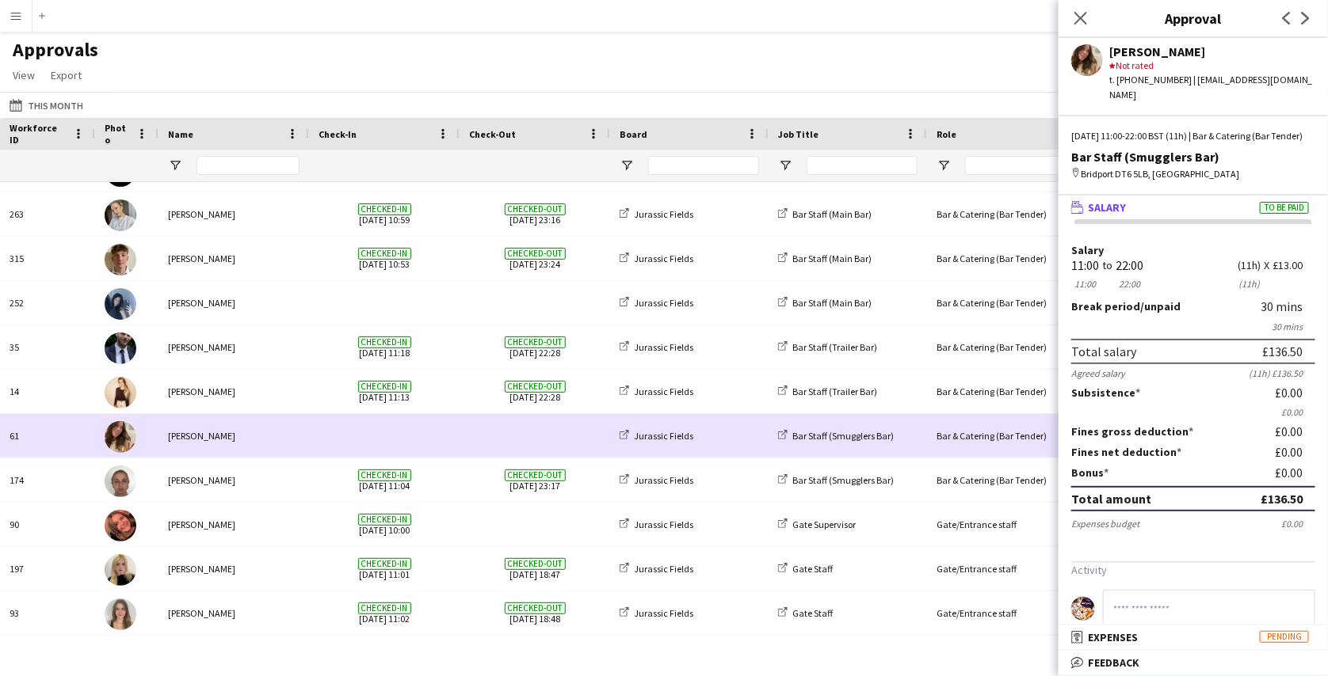
scroll to position [0, 250]
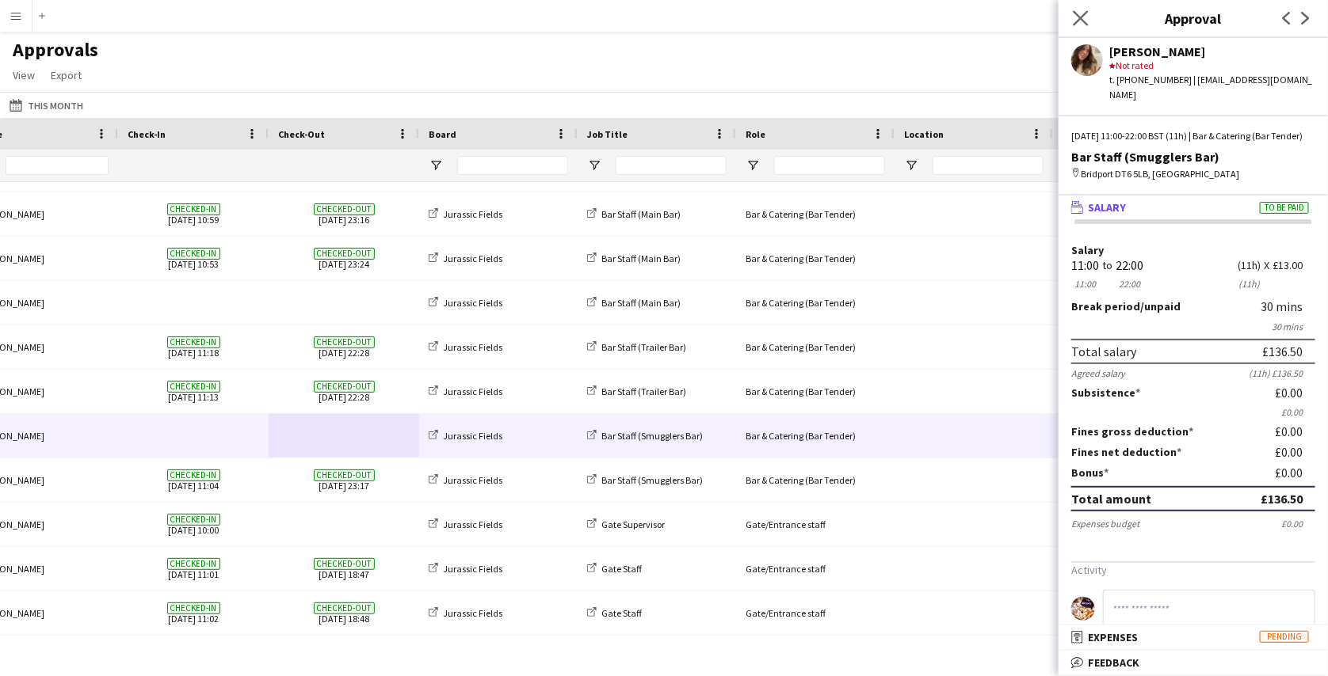
click at [1086, 26] on app-icon "Close pop-in" at bounding box center [1080, 18] width 23 height 23
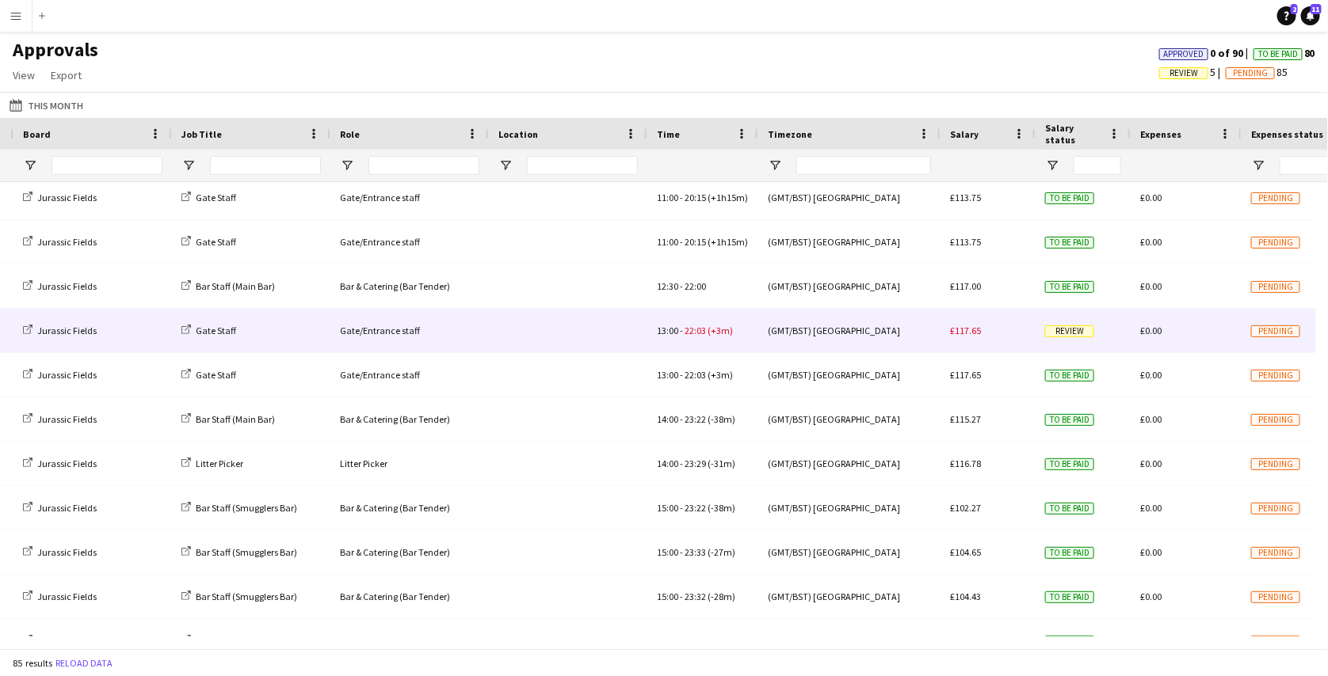
click at [925, 335] on div "(GMT/BST) [GEOGRAPHIC_DATA]" at bounding box center [849, 331] width 182 height 44
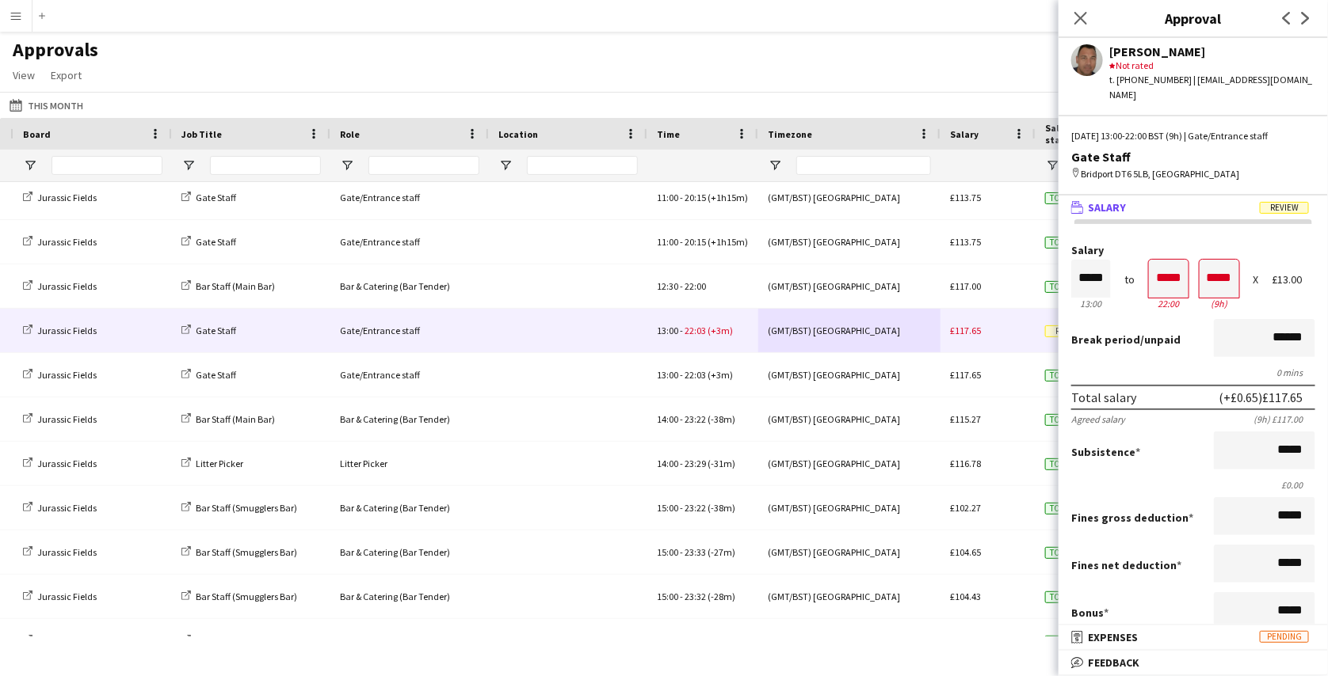
click at [923, 69] on div "Approvals View Customise view Customise filters Reset Filters Reset View Reset …" at bounding box center [664, 65] width 1328 height 54
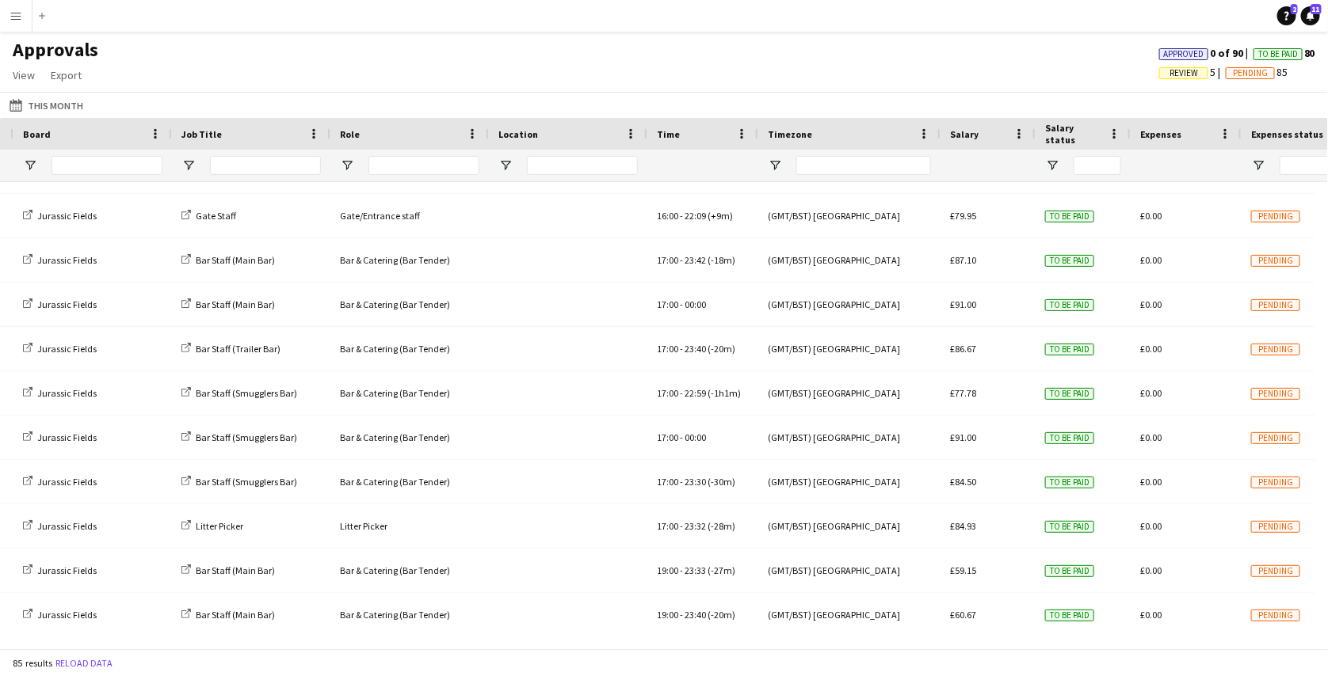
click at [1189, 51] on span "Approved" at bounding box center [1184, 54] width 40 height 10
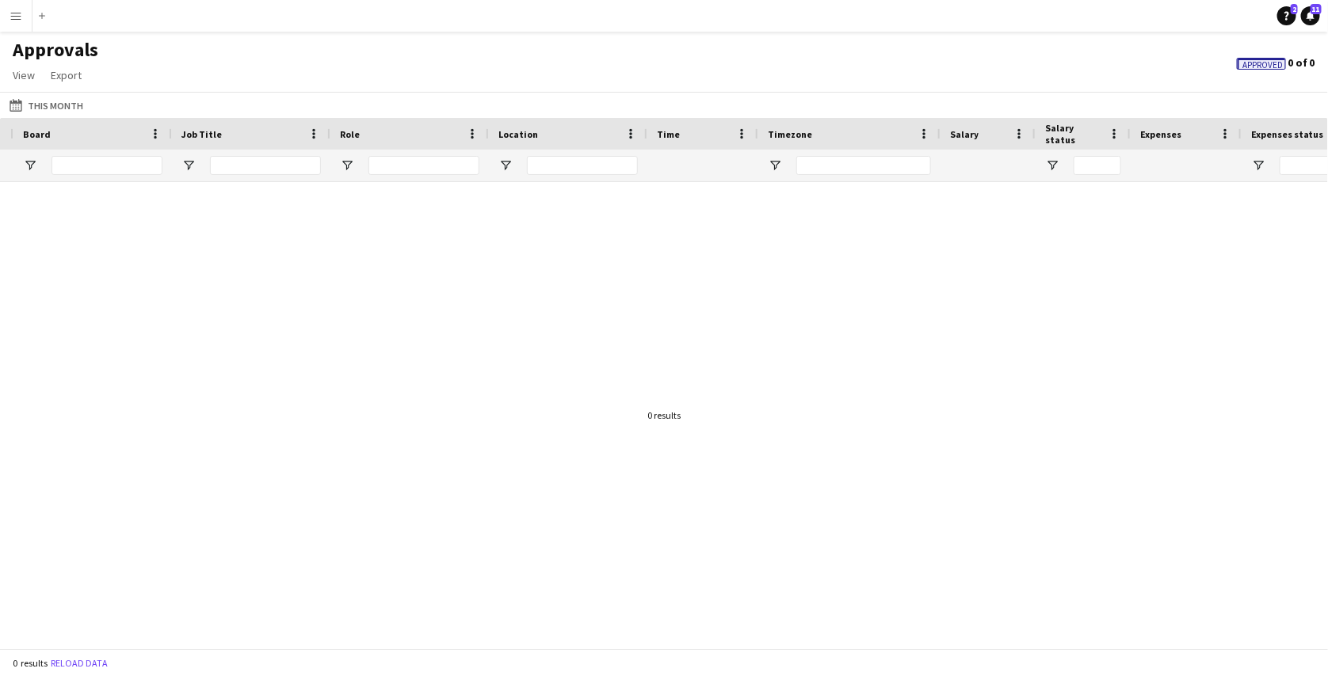
click at [1263, 61] on span "Approved" at bounding box center [1263, 65] width 40 height 10
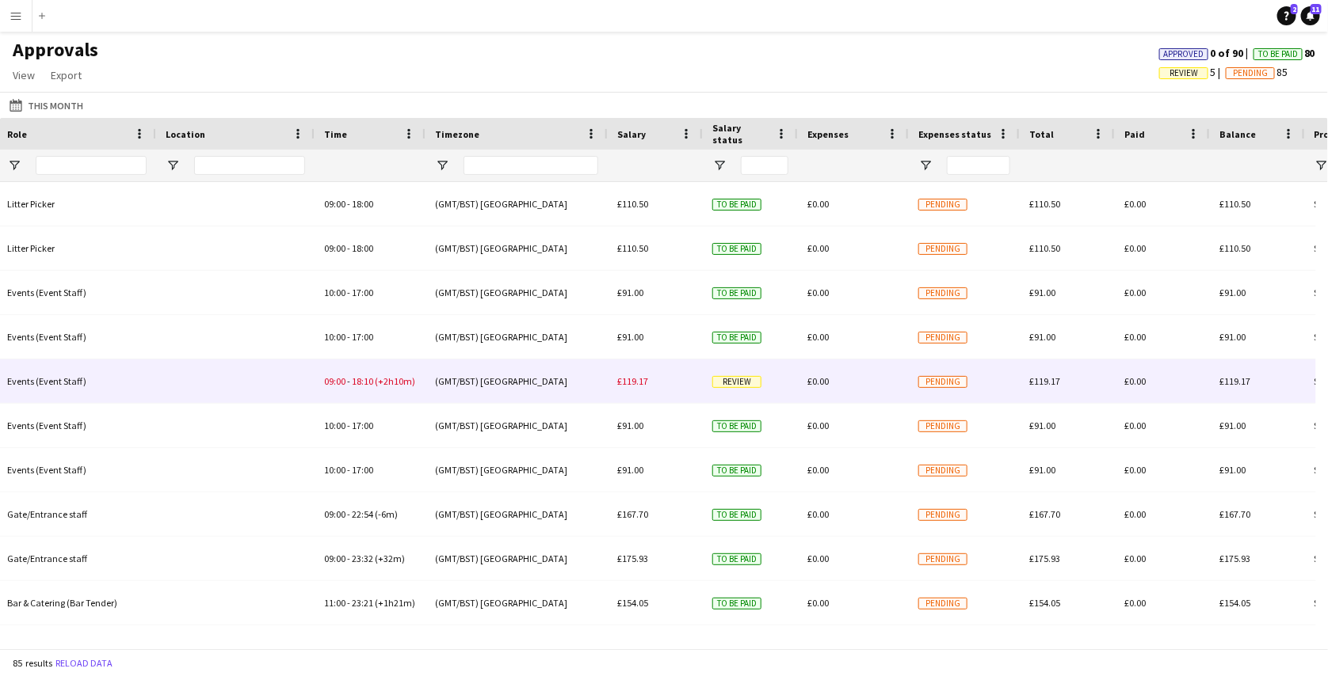
click at [592, 383] on div "(GMT/BST) [GEOGRAPHIC_DATA]" at bounding box center [516, 382] width 182 height 44
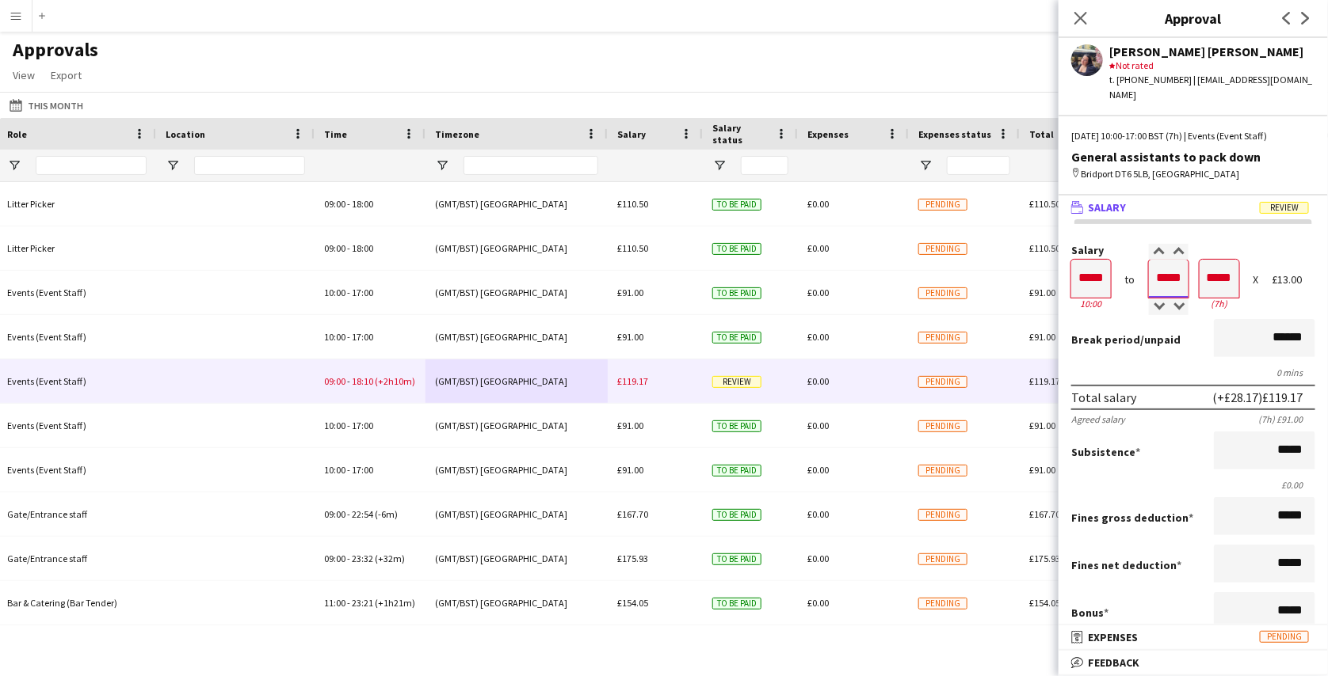
click at [1178, 269] on input "*****" at bounding box center [1169, 279] width 40 height 38
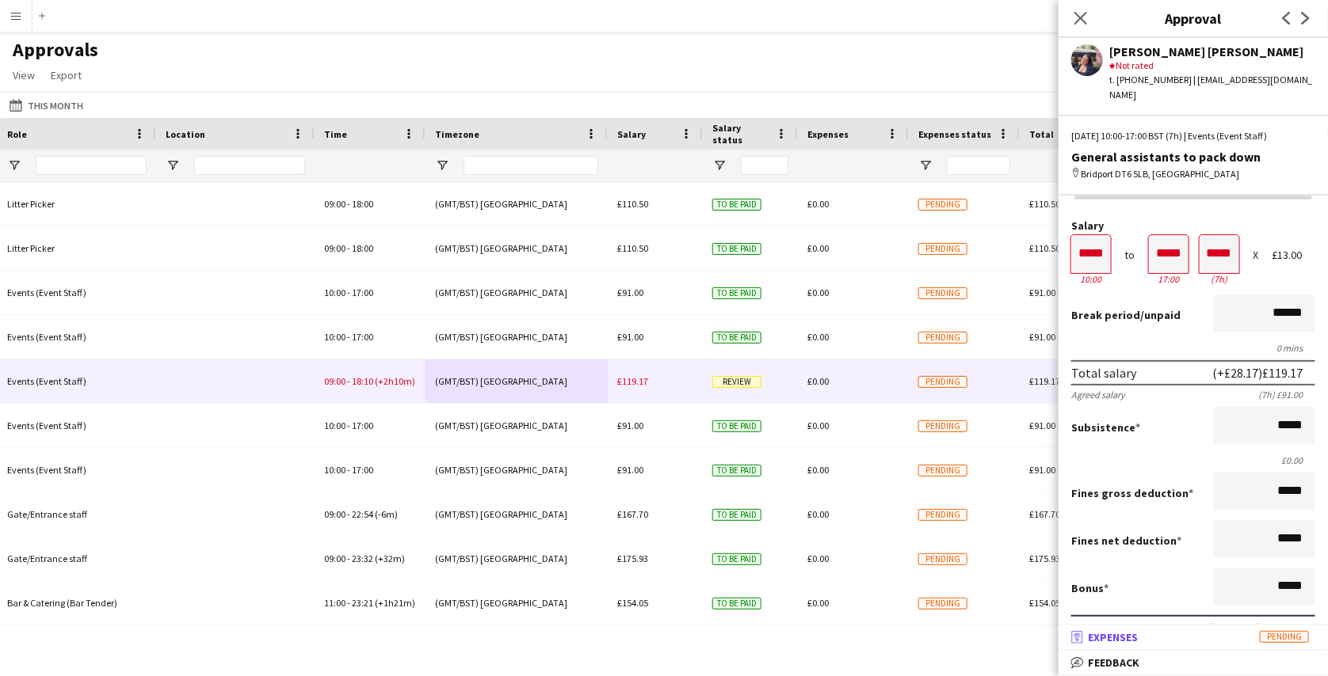
click at [1122, 646] on mat-expansion-panel-header "receipt Expenses Pending" at bounding box center [1192, 638] width 269 height 24
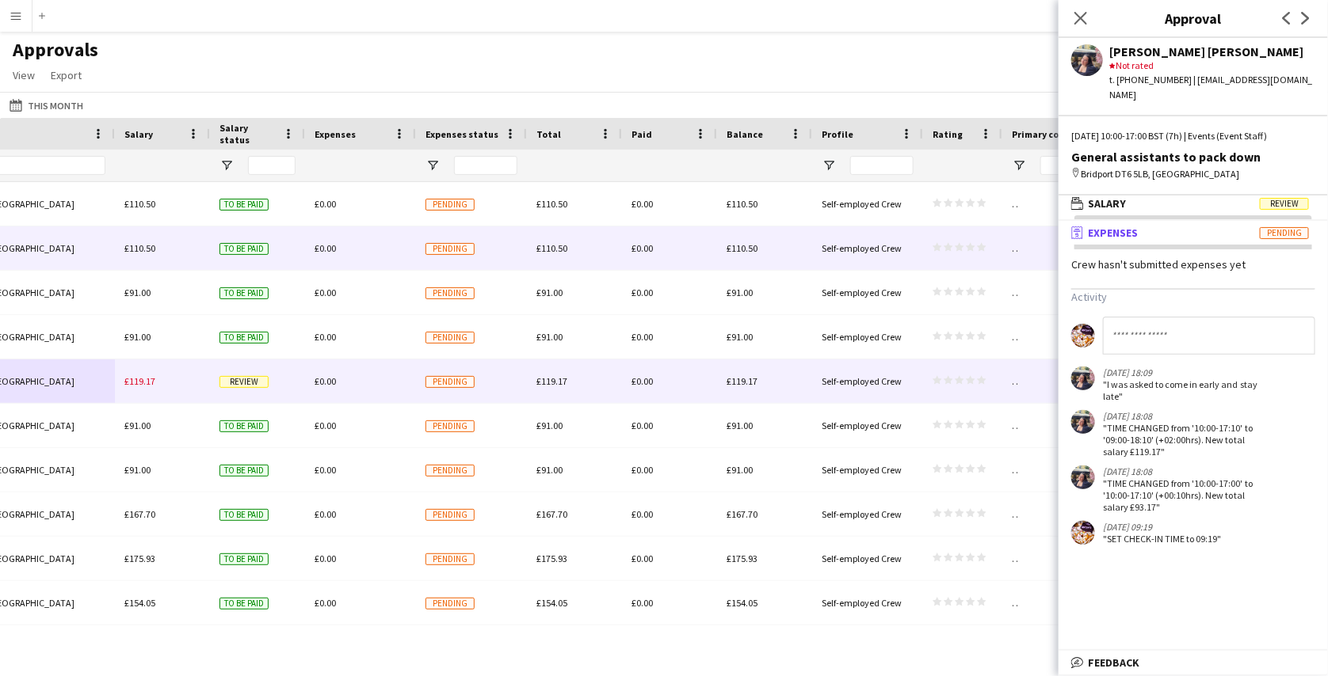
scroll to position [0, 1558]
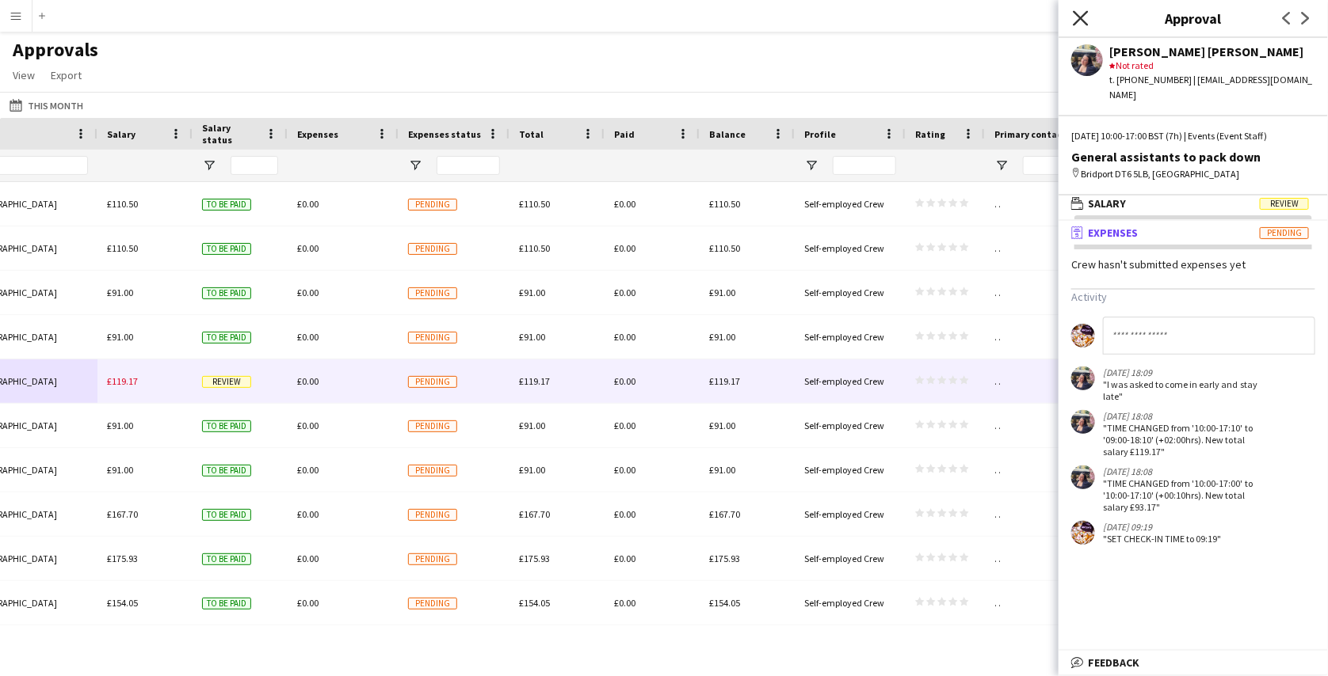
click at [1081, 12] on icon "Close pop-in" at bounding box center [1080, 17] width 15 height 15
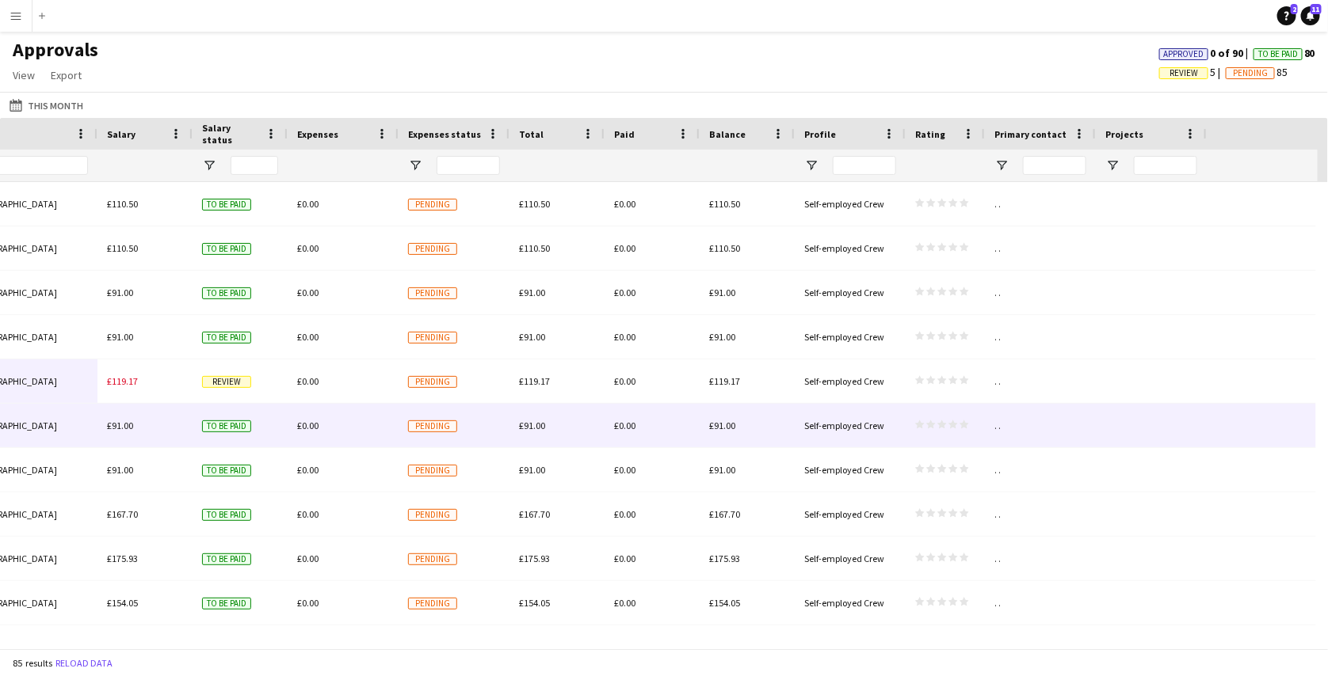
scroll to position [0, 762]
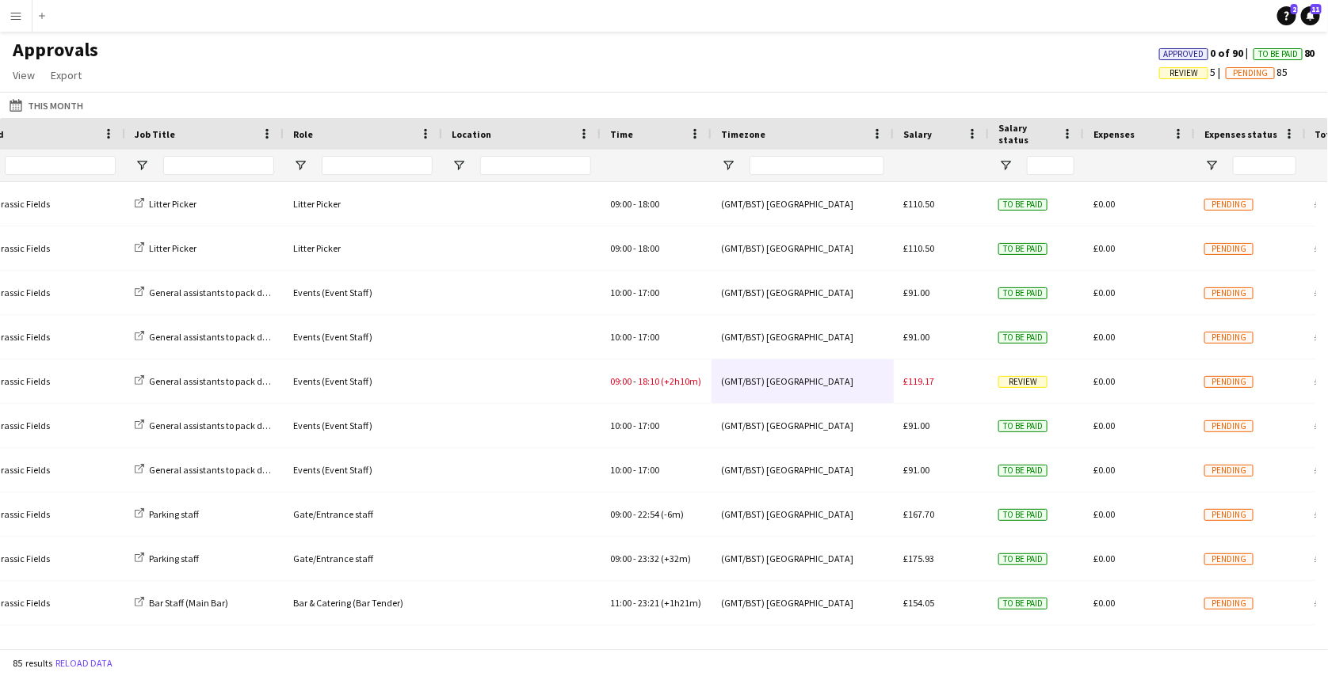
click at [17, 21] on app-icon "Menu" at bounding box center [16, 16] width 13 height 13
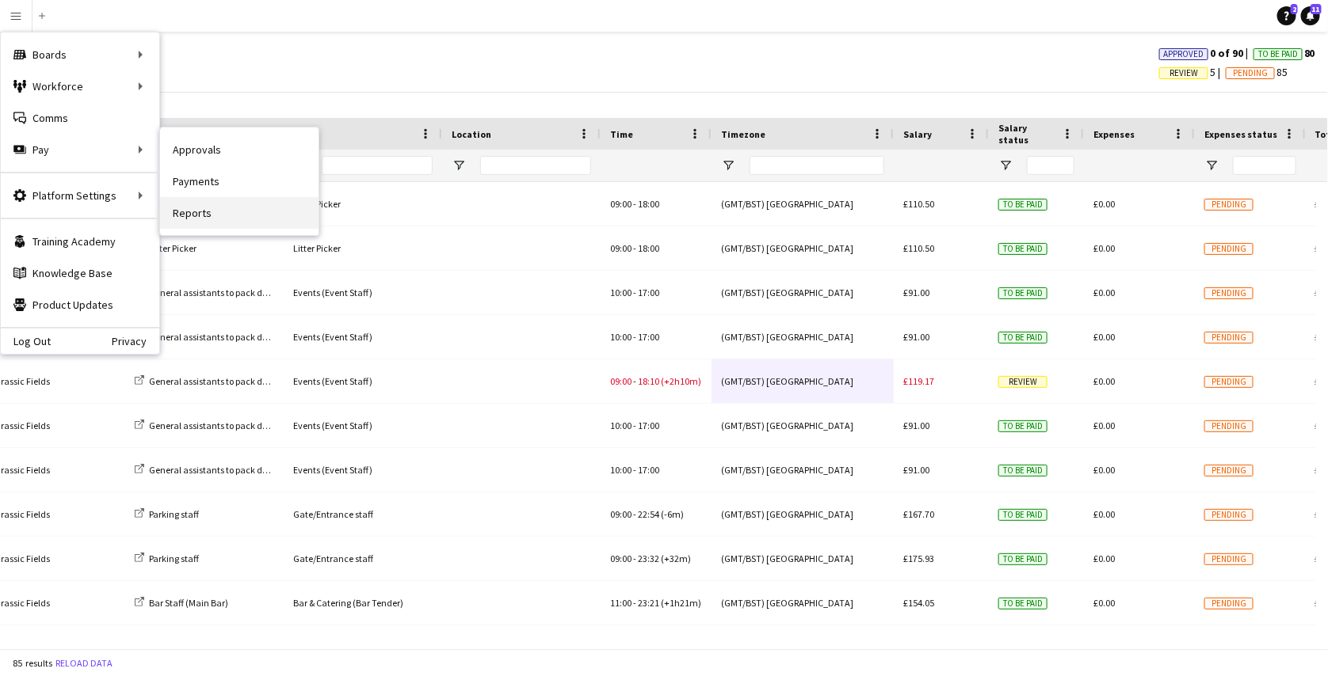
click at [196, 210] on link "Reports" at bounding box center [239, 213] width 158 height 32
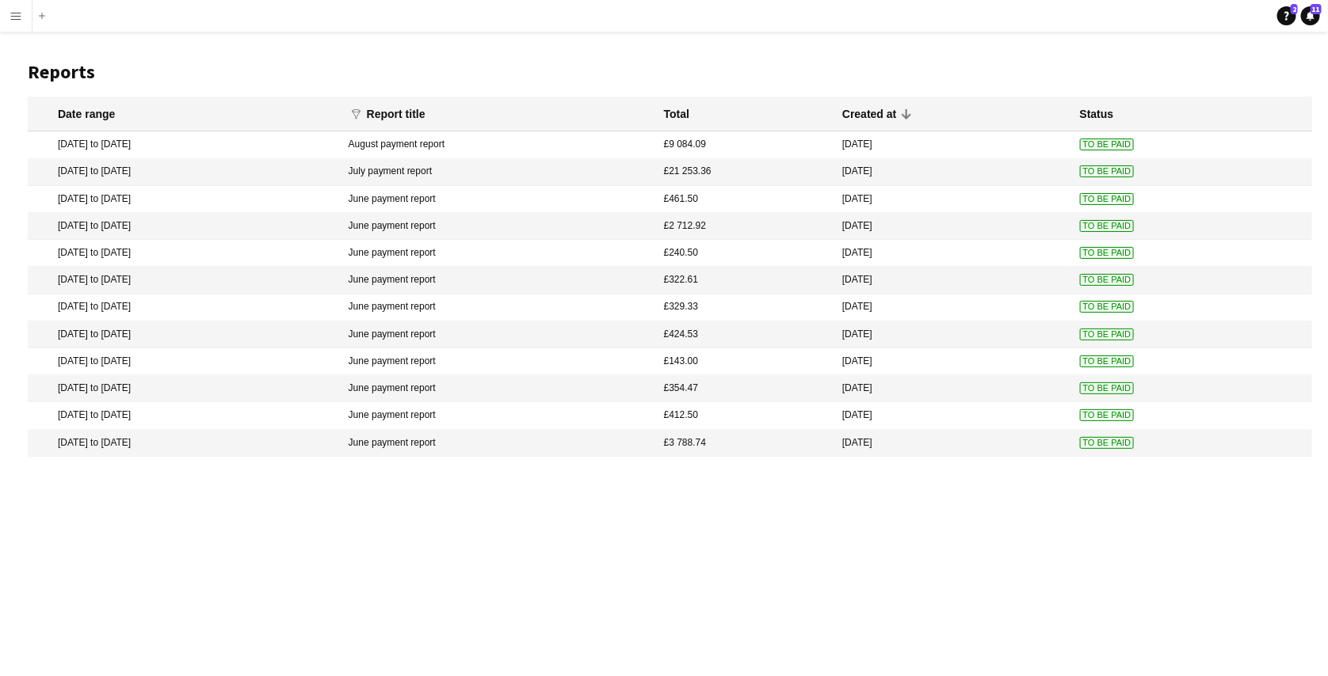
click at [341, 141] on mat-cell "8 Aug 2025 to 11 Aug 2025" at bounding box center [184, 144] width 313 height 27
